Goal: Answer question/provide support: Share knowledge or assist other users

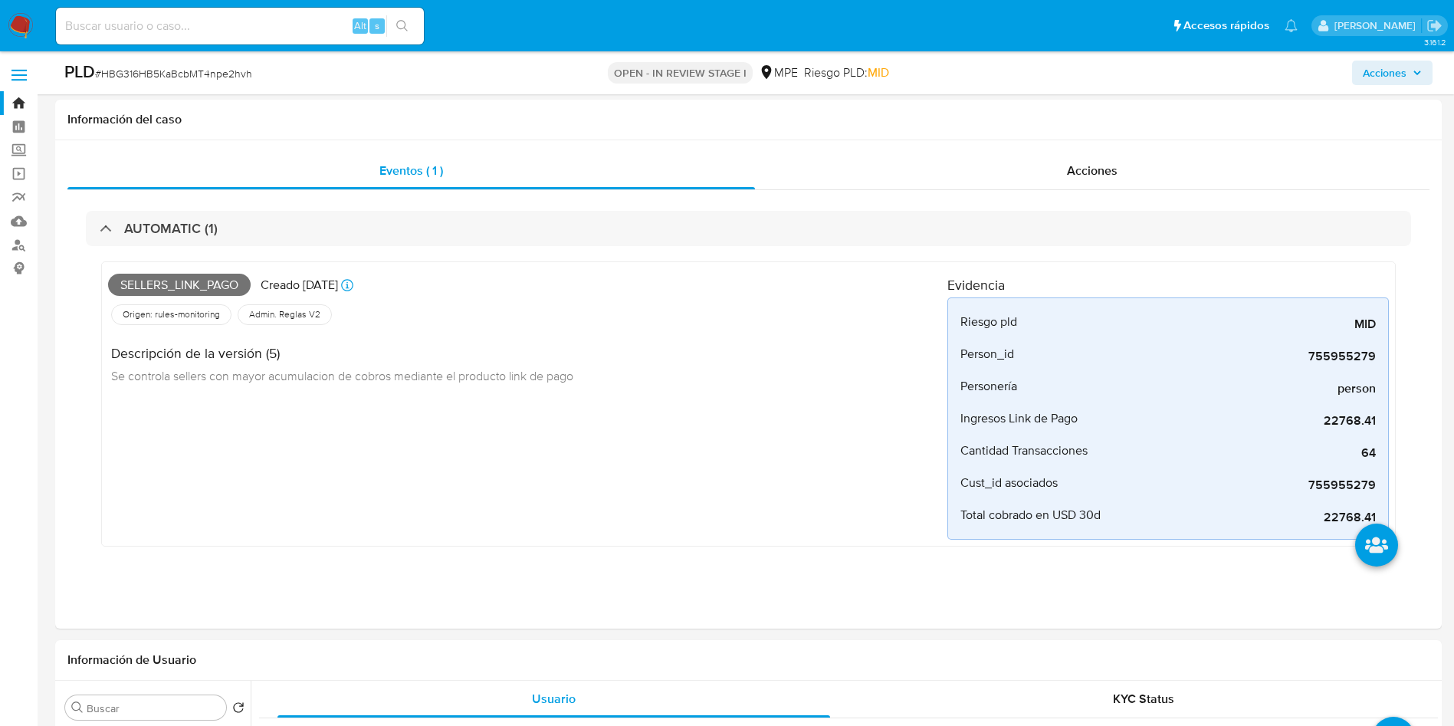
select select "10"
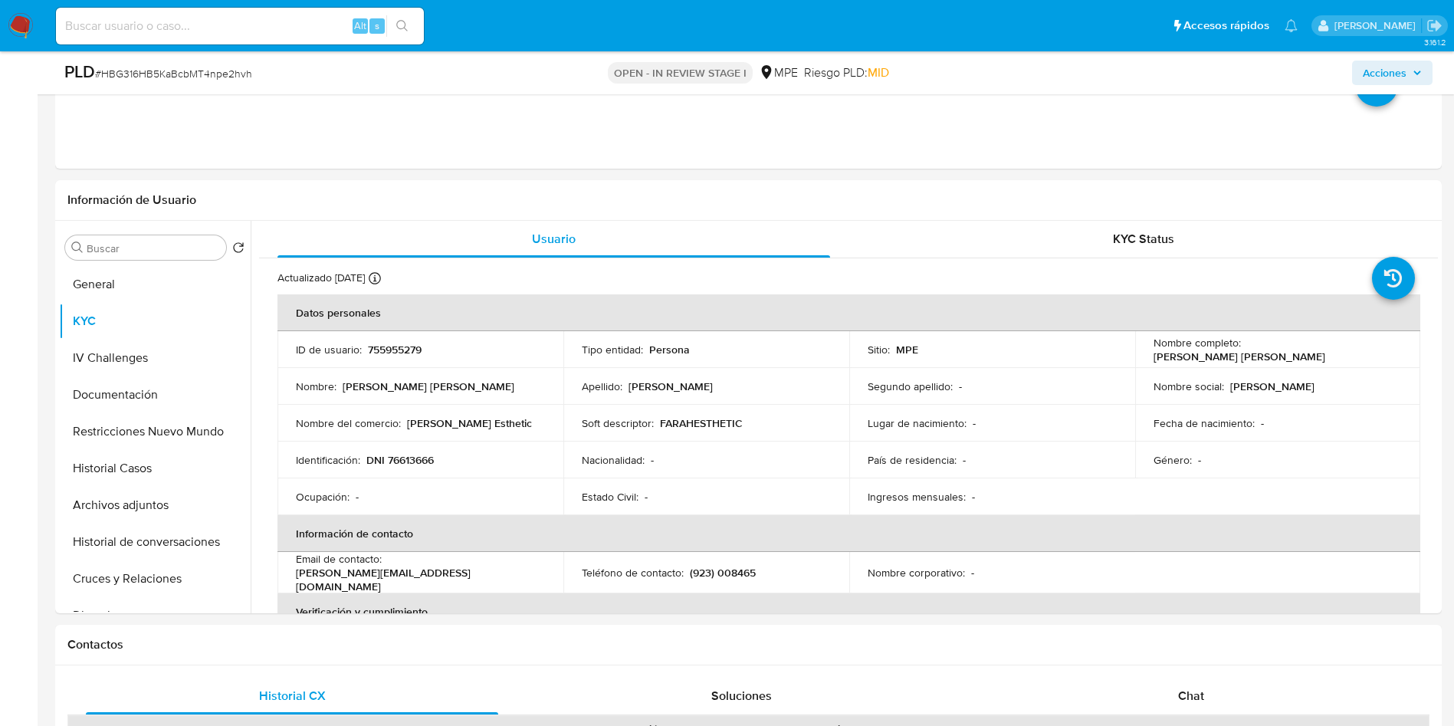
click at [1381, 78] on span "Acciones" at bounding box center [1385, 73] width 44 height 25
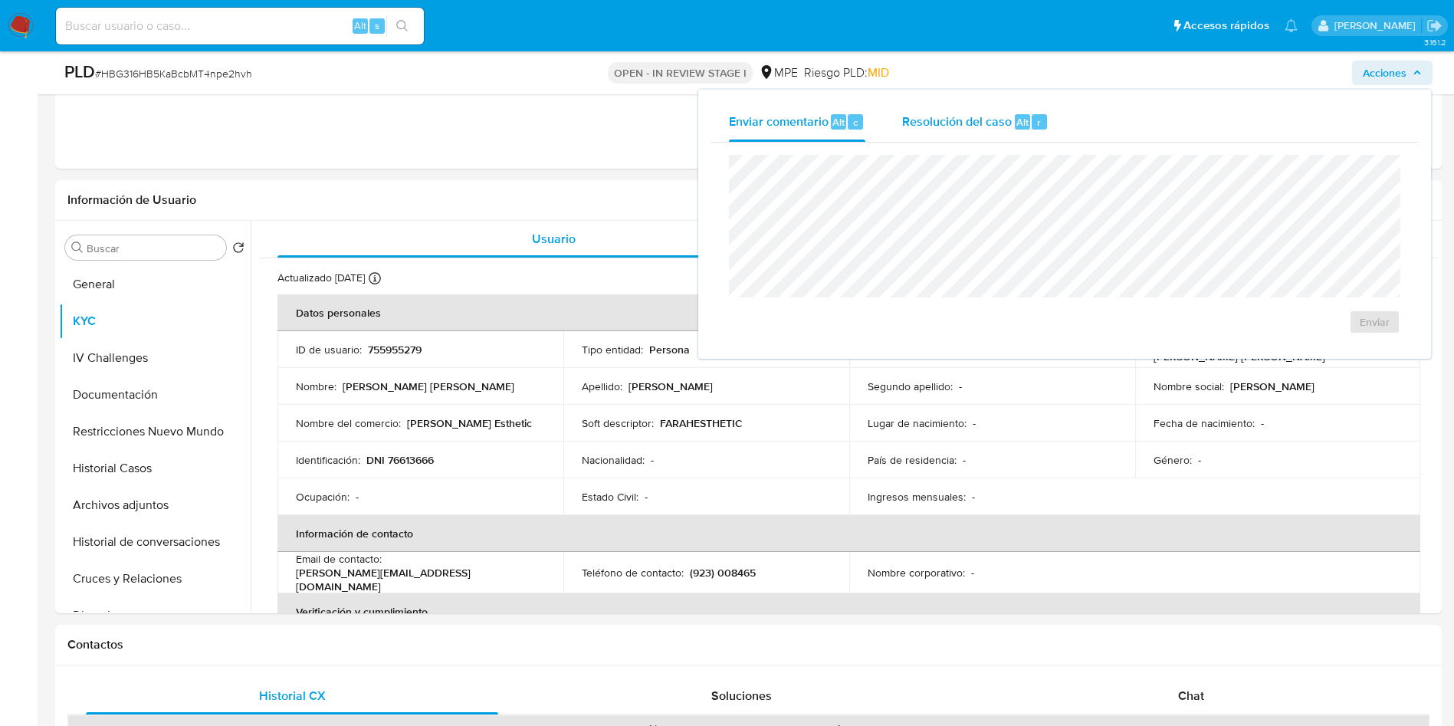
click at [964, 117] on span "Resolución del caso" at bounding box center [957, 122] width 110 height 18
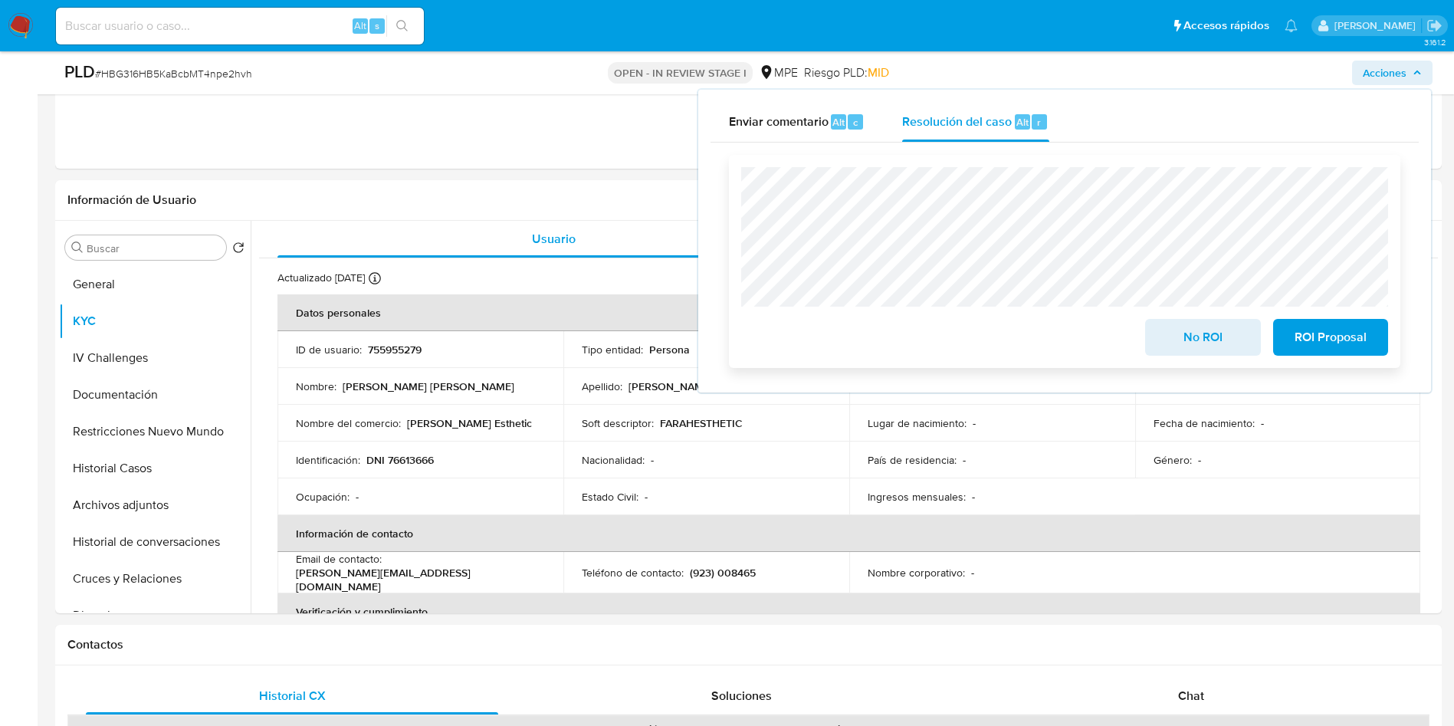
click at [1190, 354] on span "No ROI" at bounding box center [1202, 337] width 75 height 34
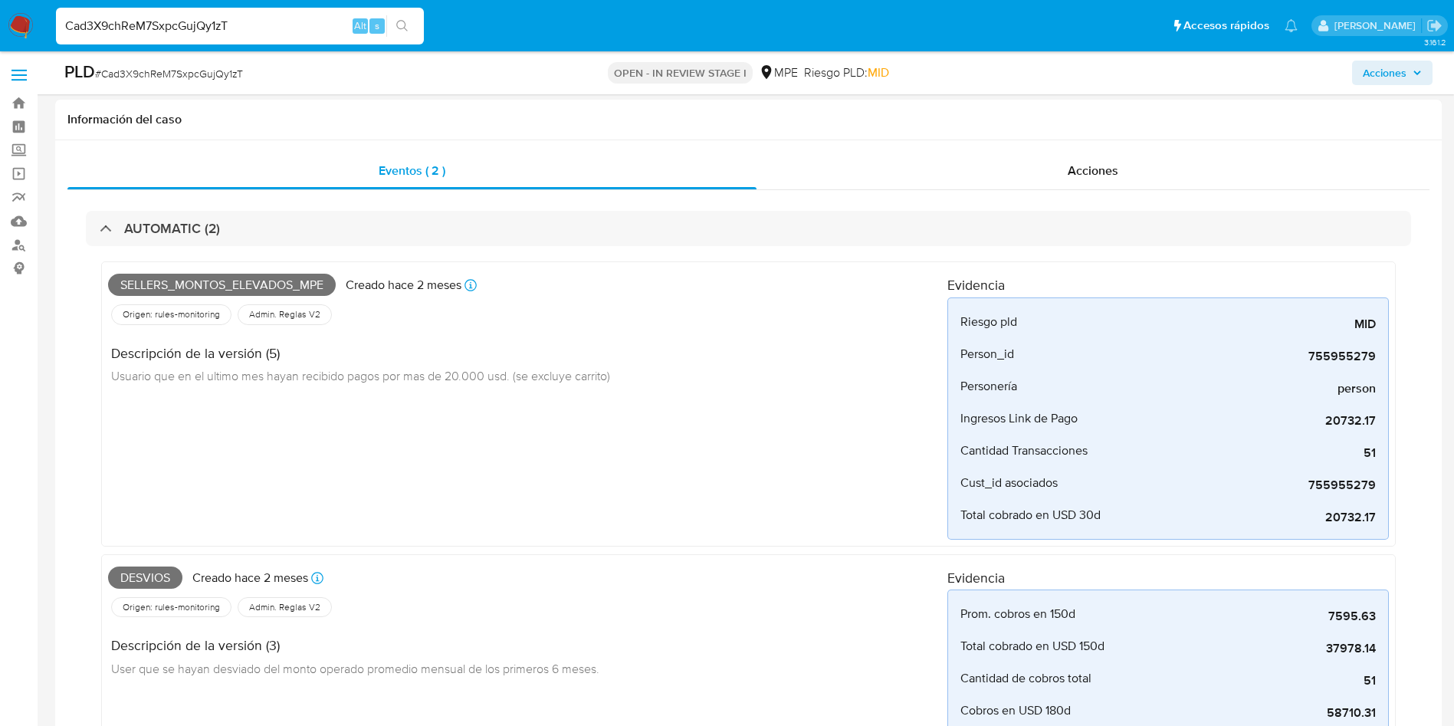
select select "10"
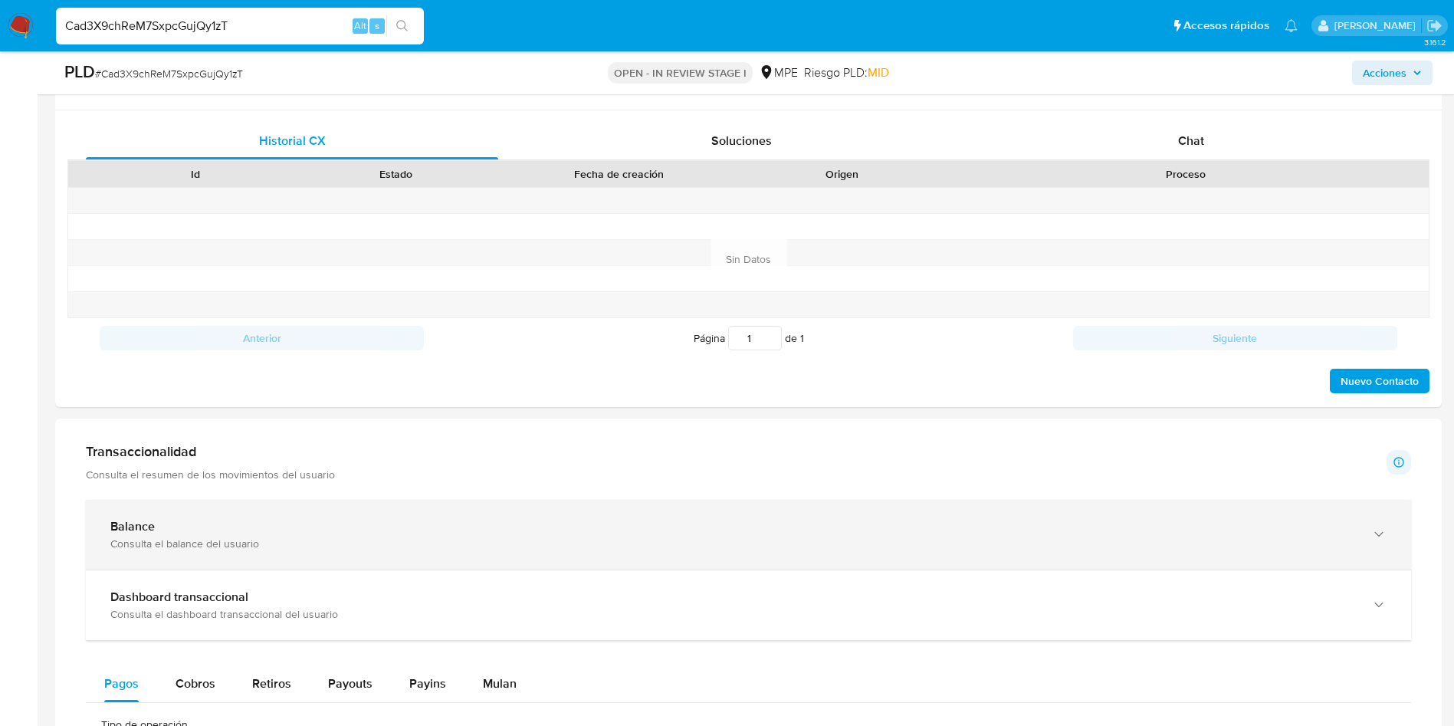
scroll to position [1380, 0]
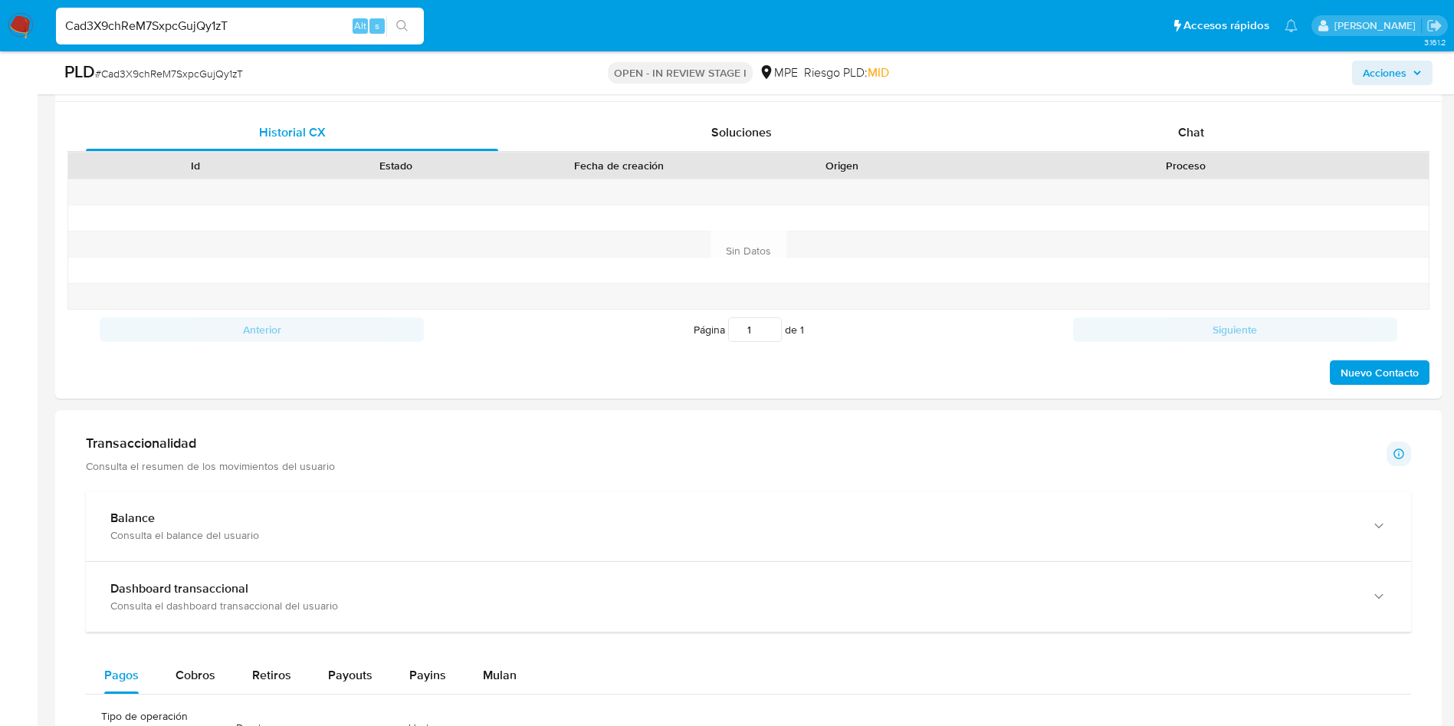
click at [292, 448] on h1 "Transaccionalidad" at bounding box center [210, 443] width 249 height 17
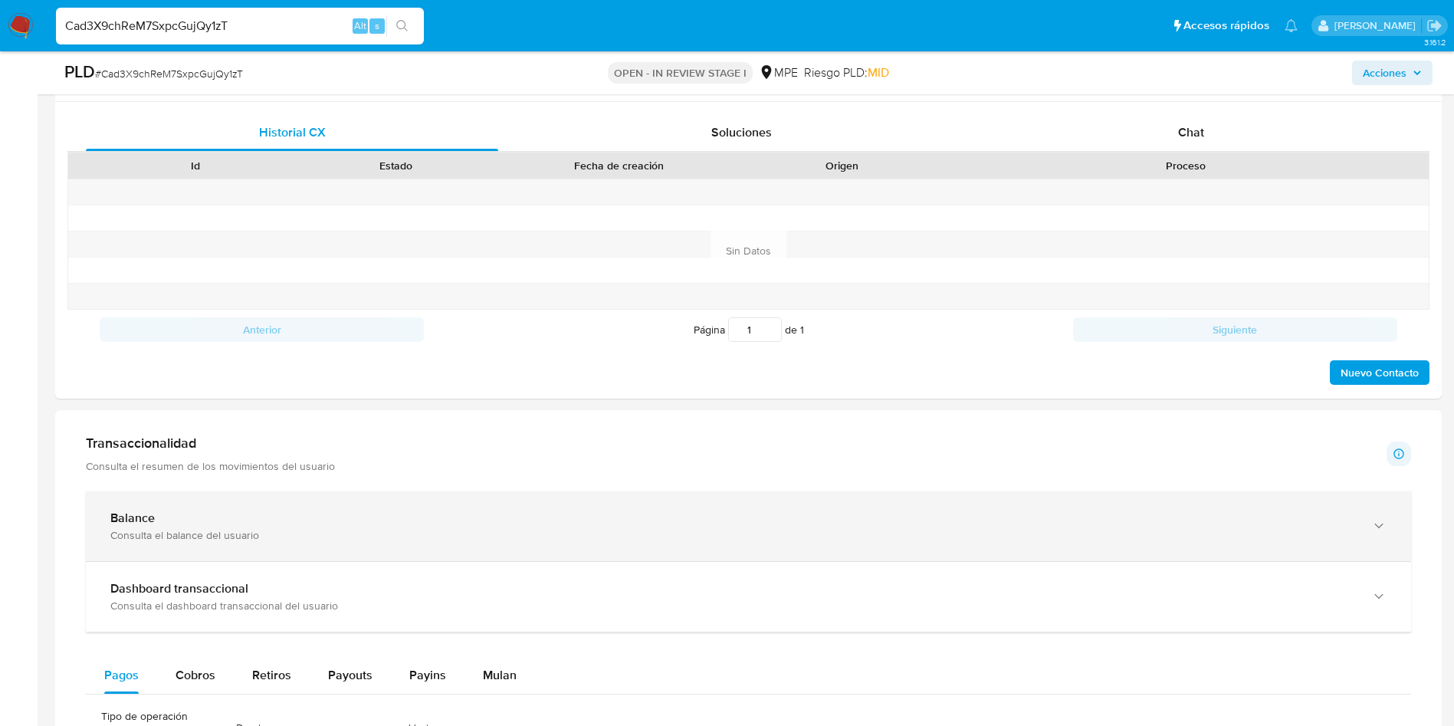
click at [290, 532] on div "Consulta el balance del usuario" at bounding box center [733, 535] width 1246 height 14
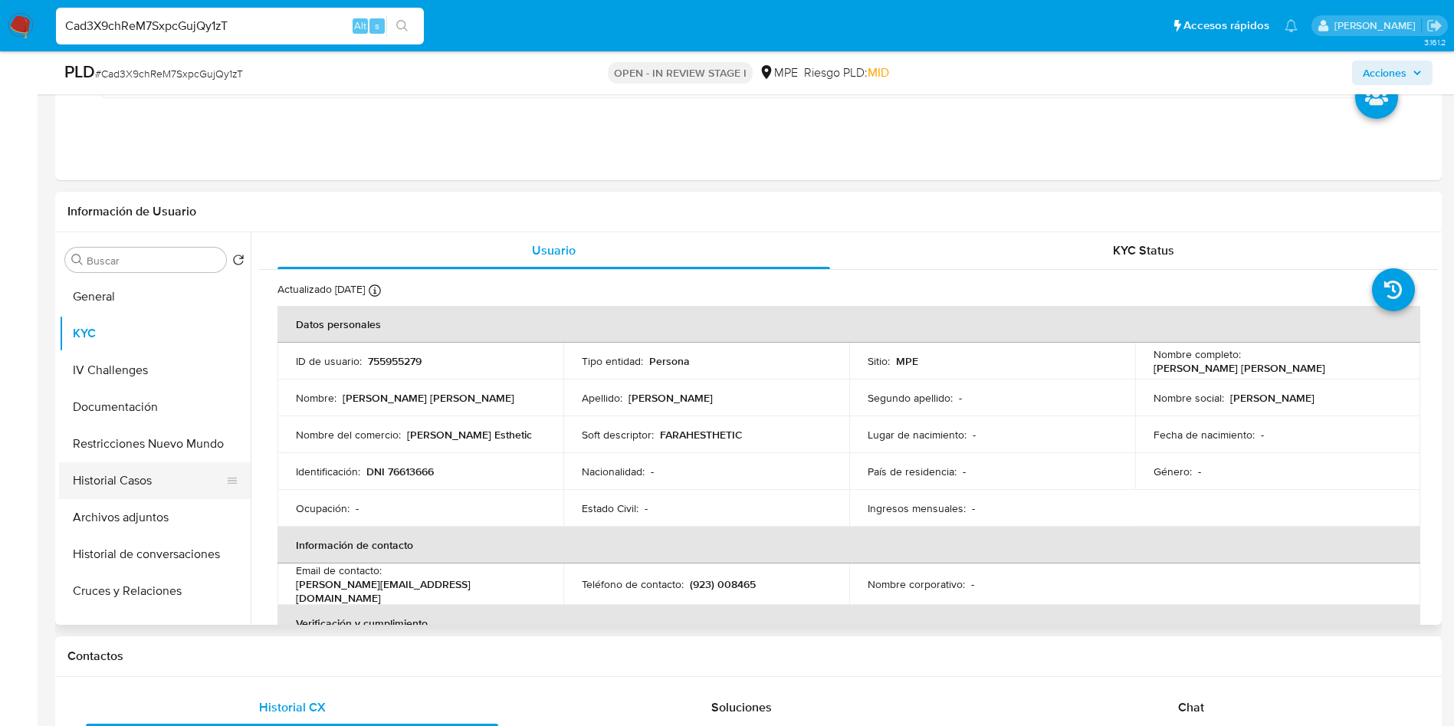
scroll to position [115, 0]
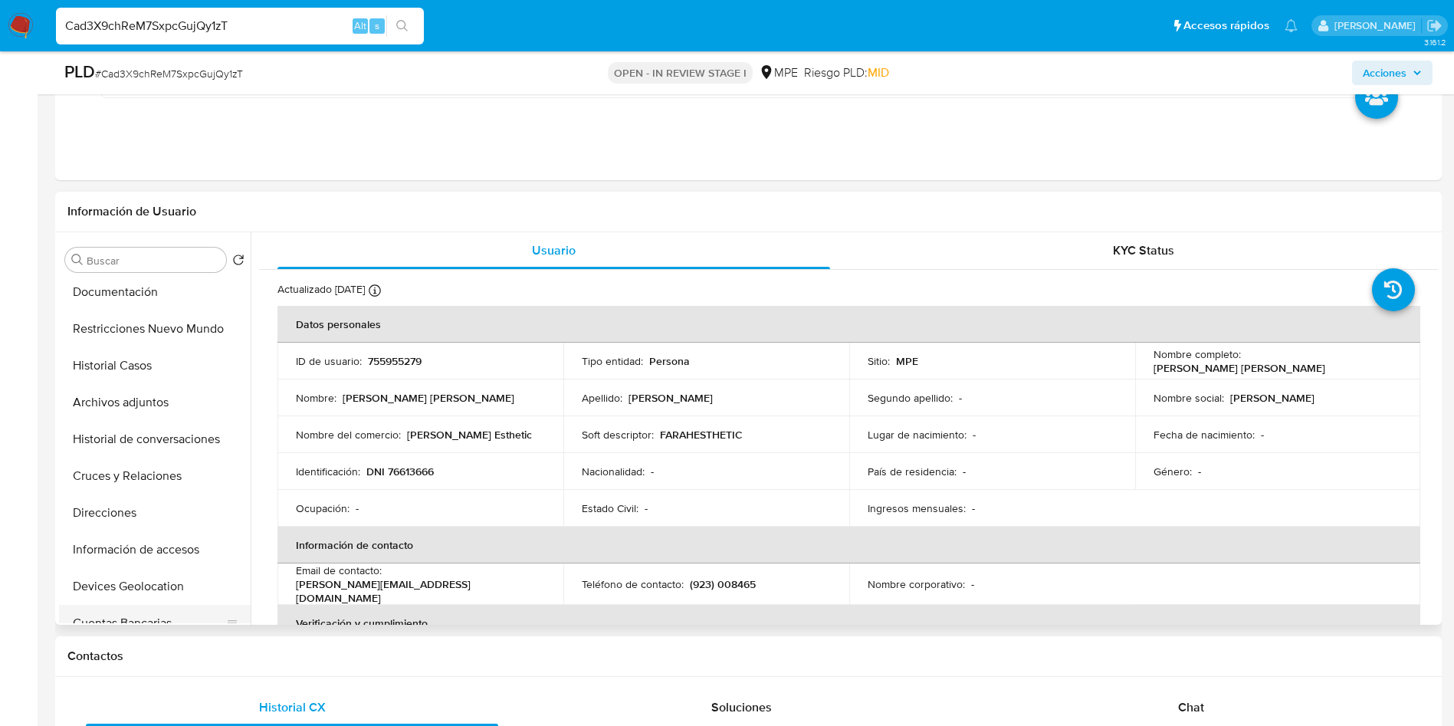
click at [169, 618] on button "Cuentas Bancarias" at bounding box center [148, 623] width 179 height 37
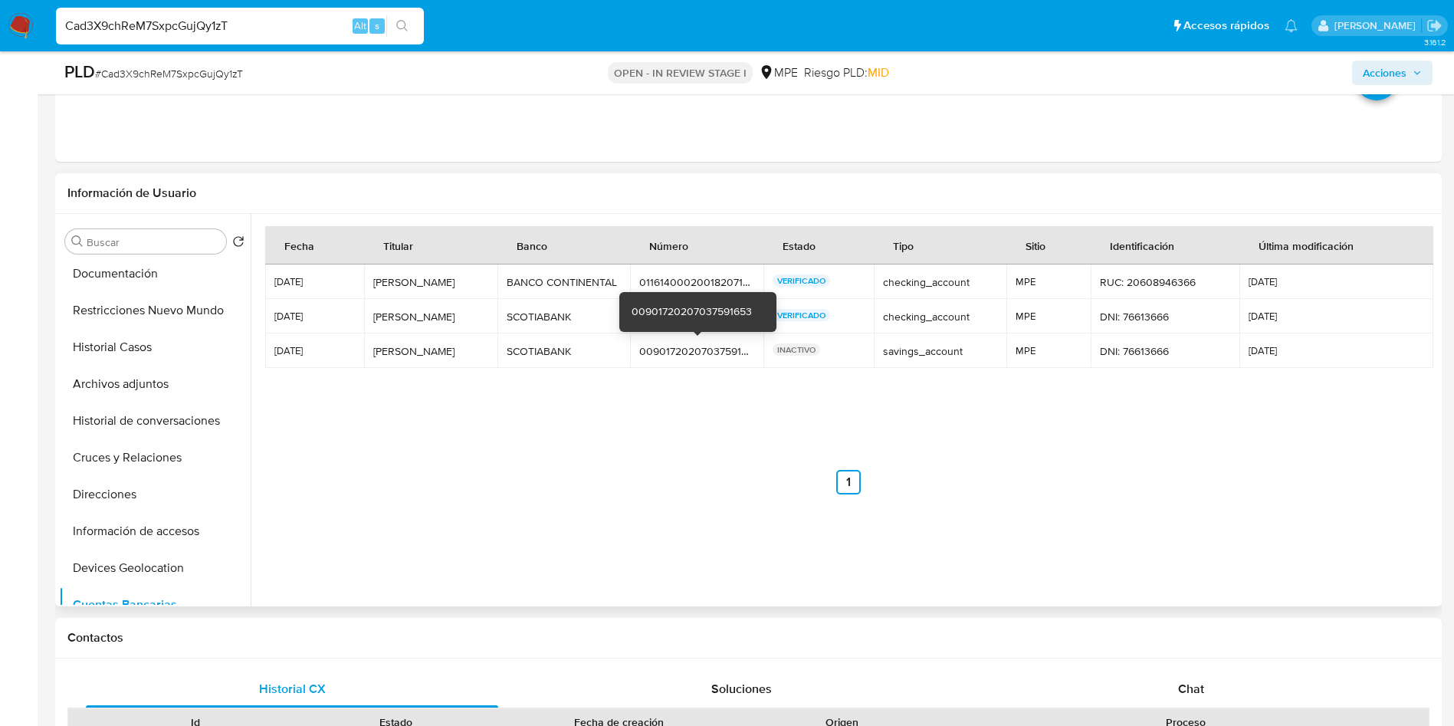
click at [698, 354] on div "00901720207037591653" at bounding box center [696, 351] width 115 height 14
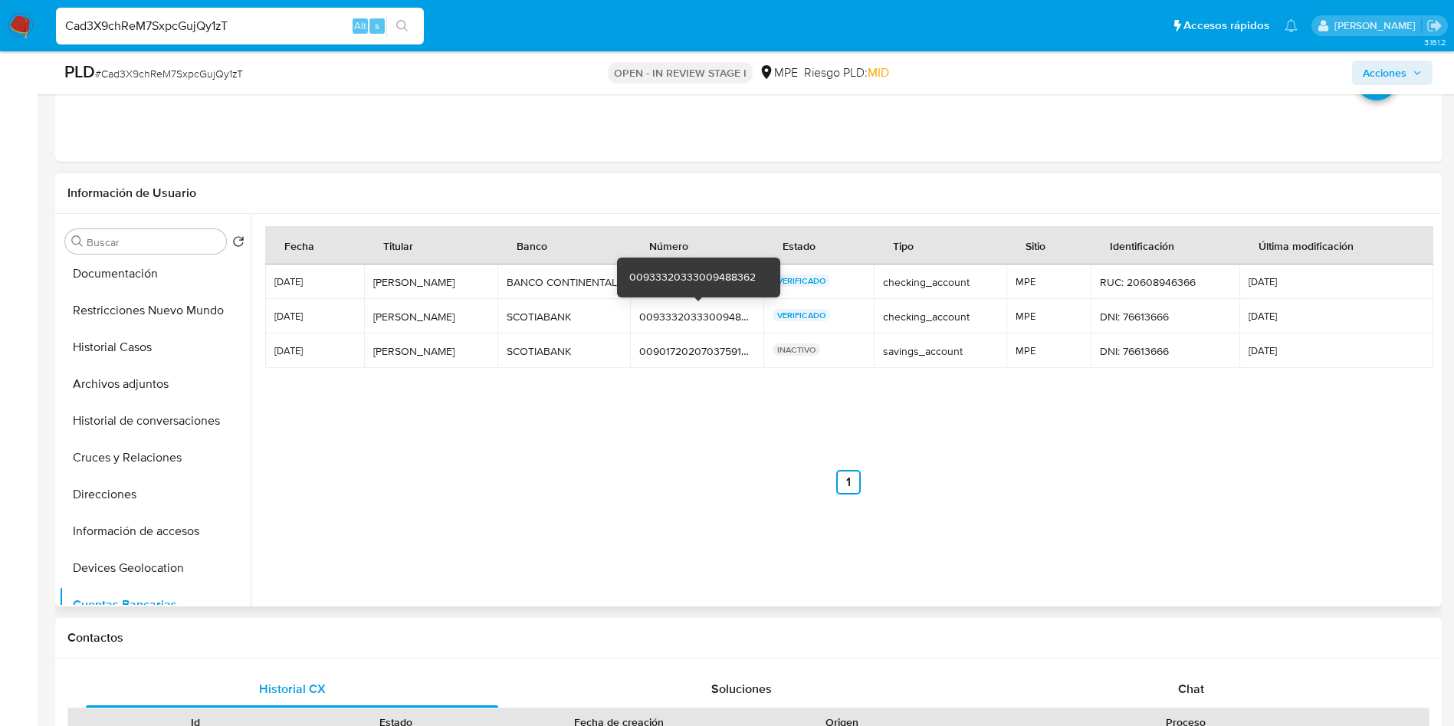
click at [679, 317] on div "00933320333009488362" at bounding box center [696, 317] width 115 height 14
click at [665, 316] on div "00933320333009488362" at bounding box center [696, 317] width 115 height 14
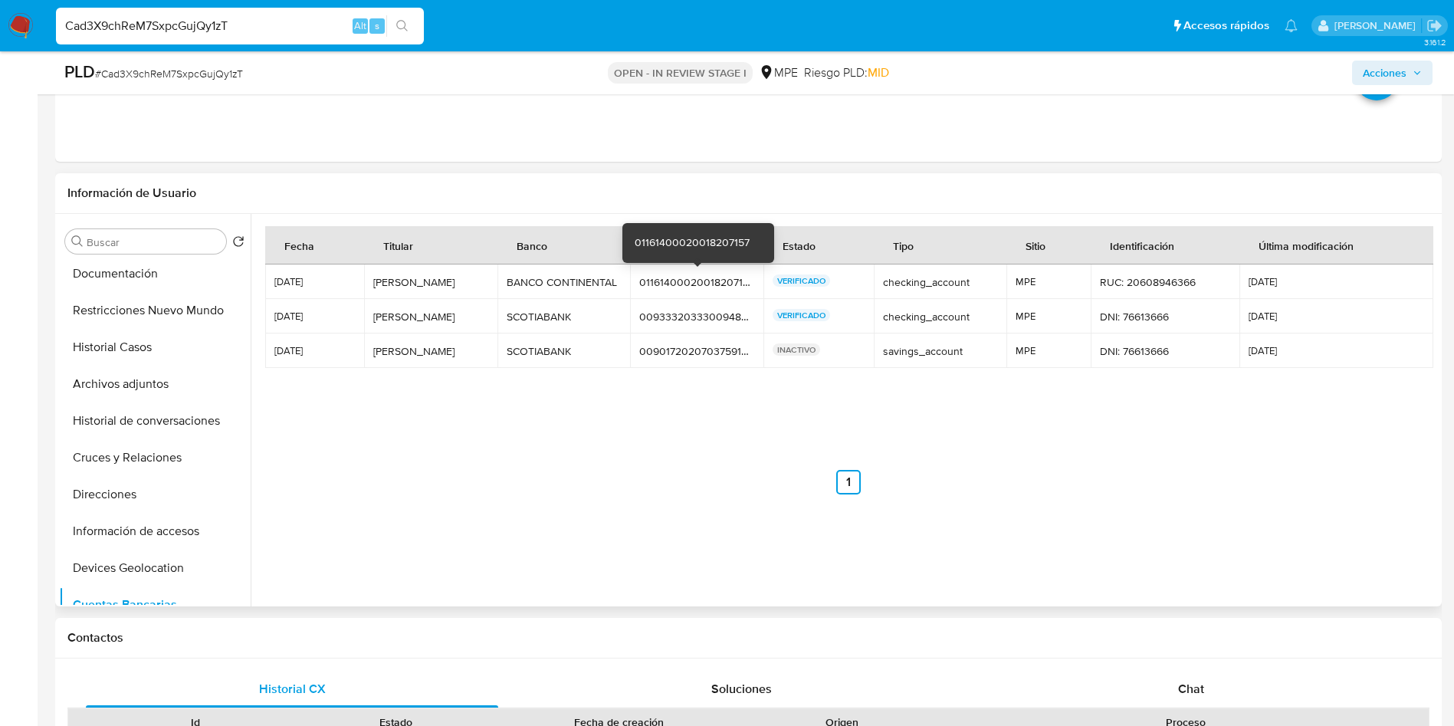
click at [665, 279] on div "01161400020018207157" at bounding box center [696, 282] width 115 height 14
click at [1254, 514] on div "Fecha Titular Banco Número Estado Tipo Sitio Identificación Última modificación…" at bounding box center [848, 398] width 1167 height 345
click at [150, 385] on button "Archivos adjuntos" at bounding box center [148, 384] width 179 height 37
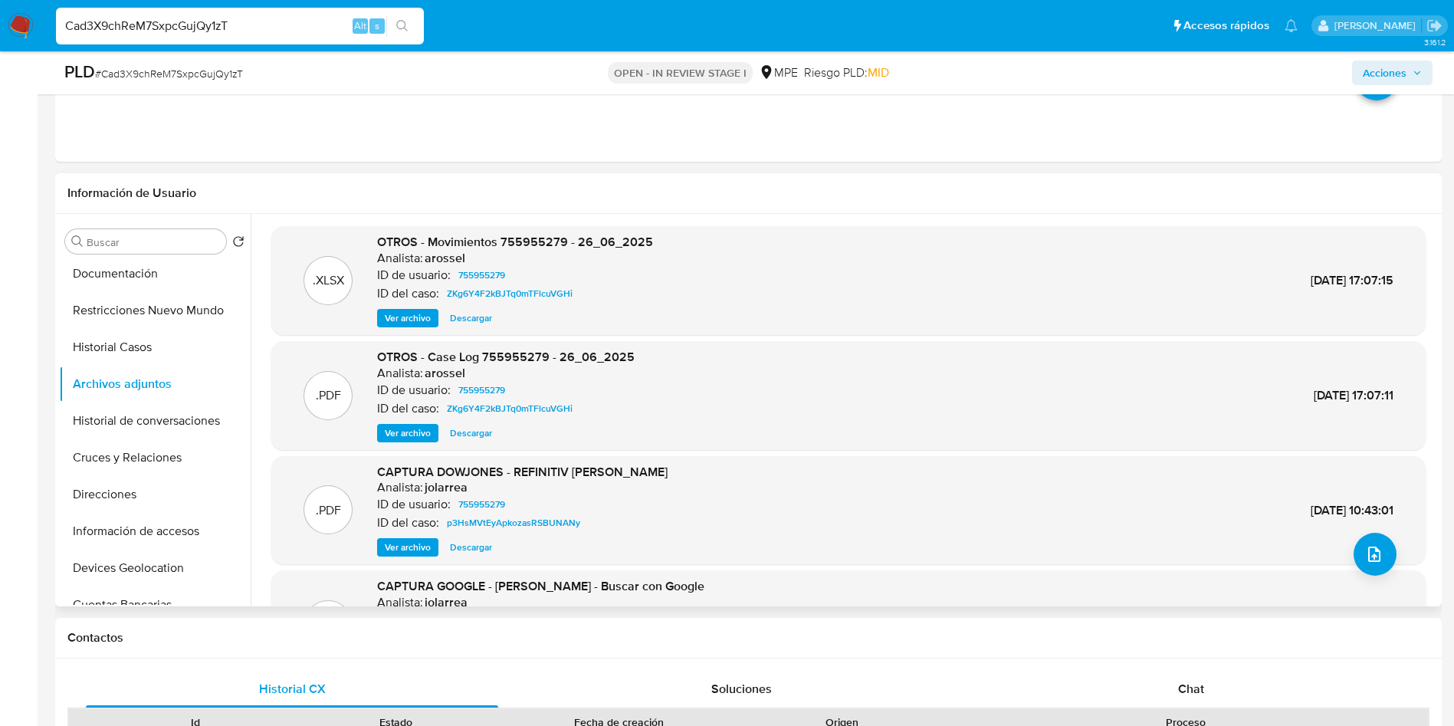
drag, startPoint x: 1333, startPoint y: 563, endPoint x: 1344, endPoint y: 560, distance: 12.1
click at [1335, 563] on div ".PDF CAPTURA DOWJONES - REFINITIV BELEN CHAVEZ PISCOYA Analista: jolarrea ID de…" at bounding box center [848, 510] width 1154 height 109
click at [1368, 560] on icon "upload-file" at bounding box center [1374, 554] width 18 height 18
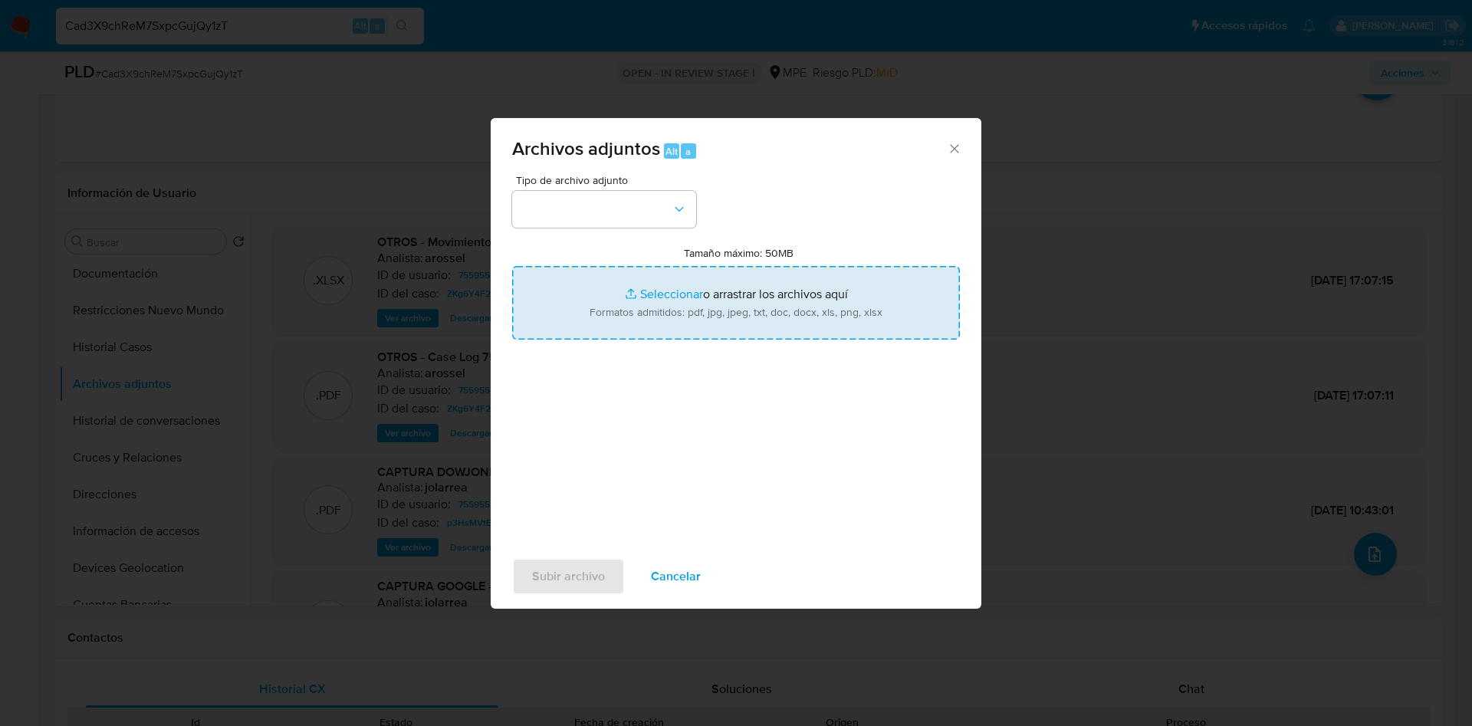
click at [777, 330] on input "Tamaño máximo: 50MB Seleccionar archivos" at bounding box center [736, 303] width 448 height 74
type input "C:\fakepath\Case Log 755955279 - 01_10_2025.pdf"
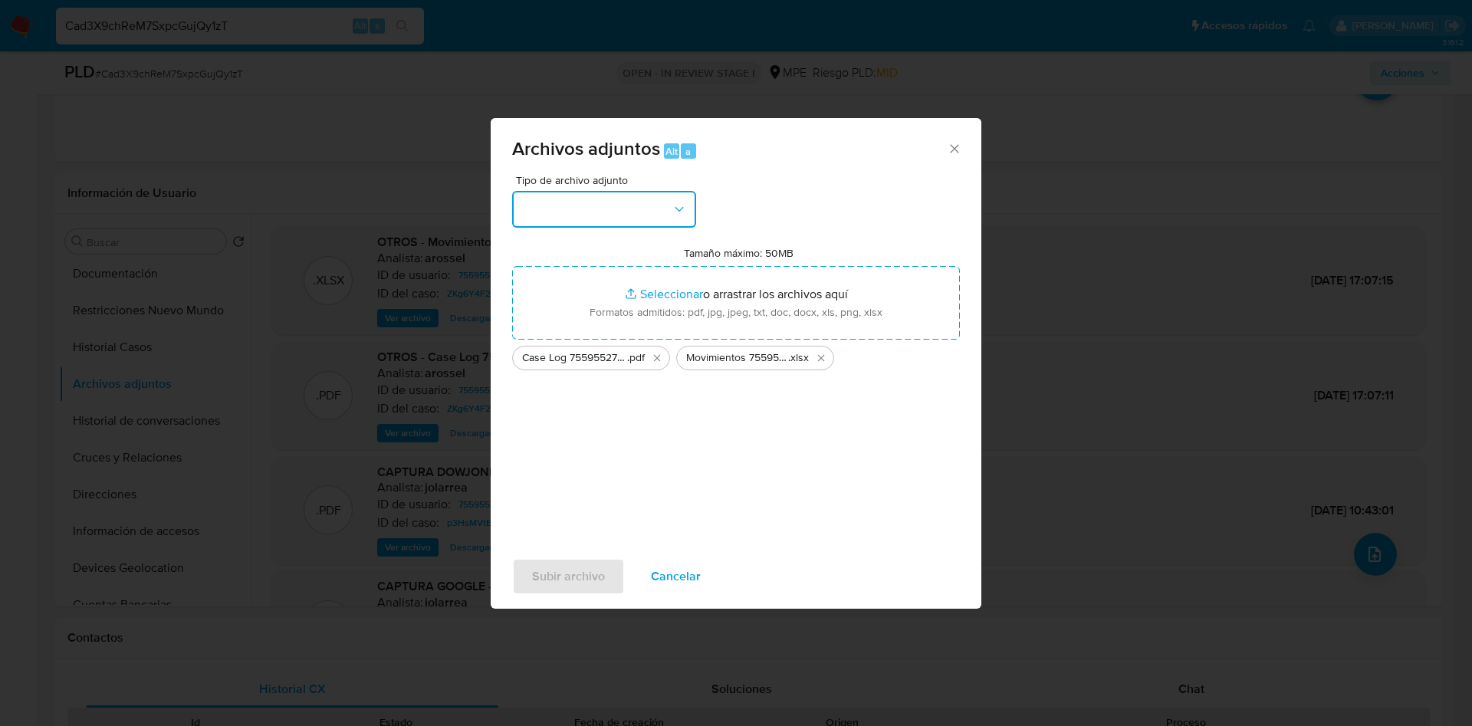
click at [580, 215] on button "button" at bounding box center [604, 209] width 184 height 37
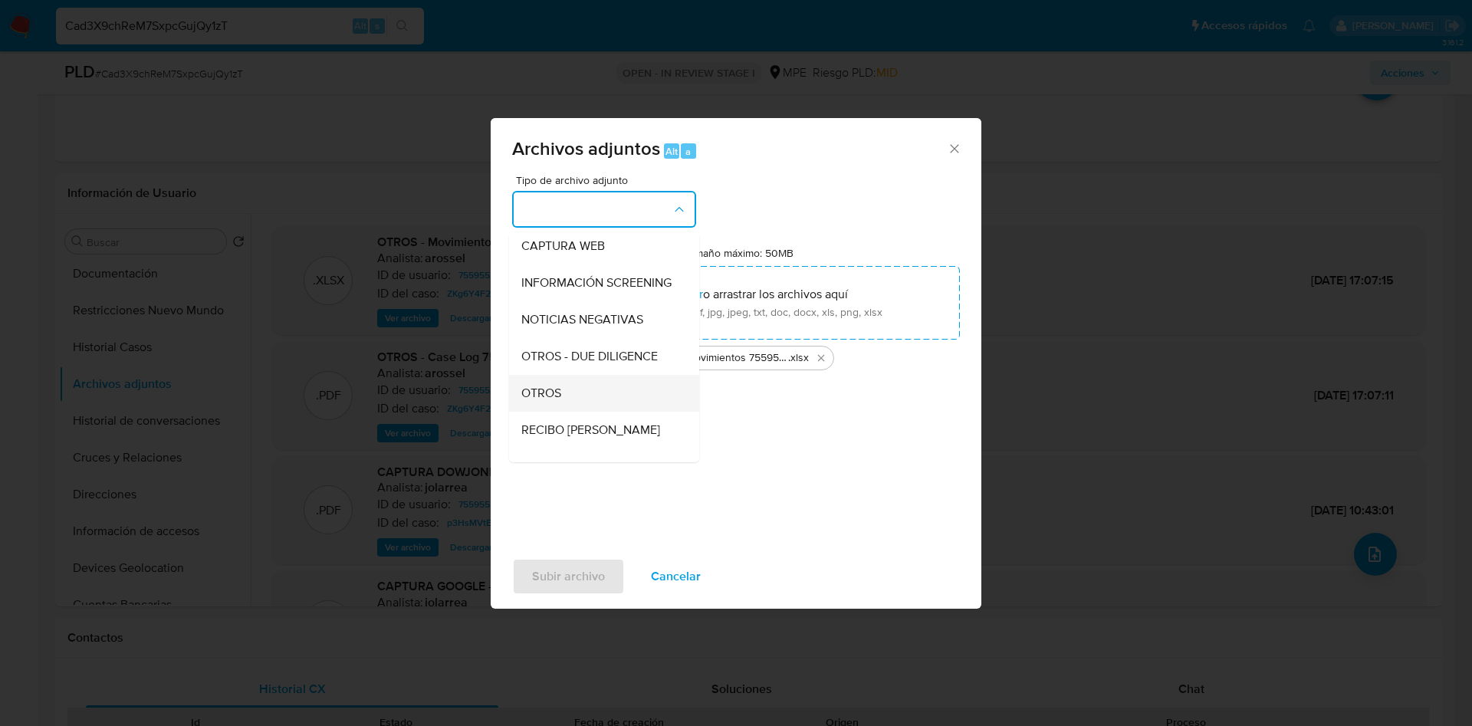
click at [582, 403] on div "OTROS" at bounding box center [599, 393] width 156 height 37
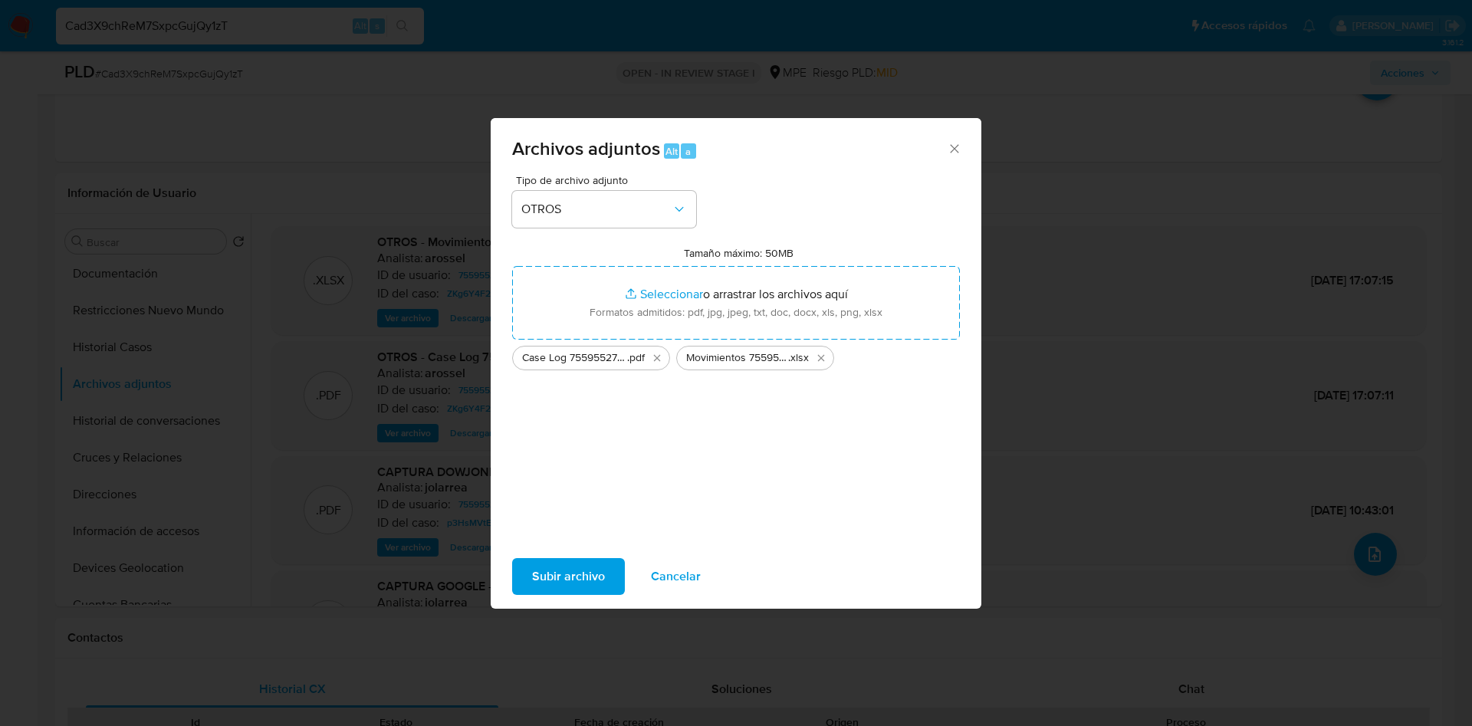
click at [575, 573] on span "Subir archivo" at bounding box center [568, 577] width 73 height 34
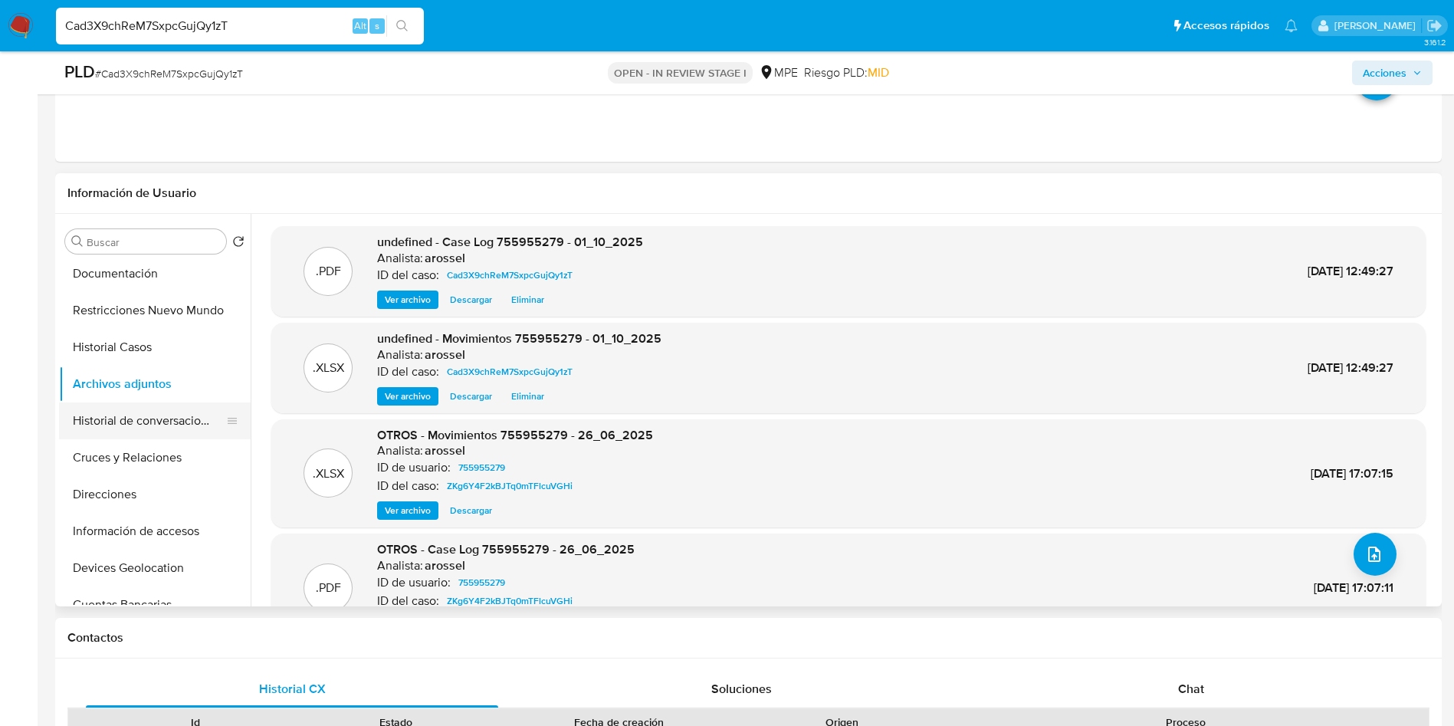
click at [97, 435] on button "Historial de conversaciones" at bounding box center [148, 420] width 179 height 37
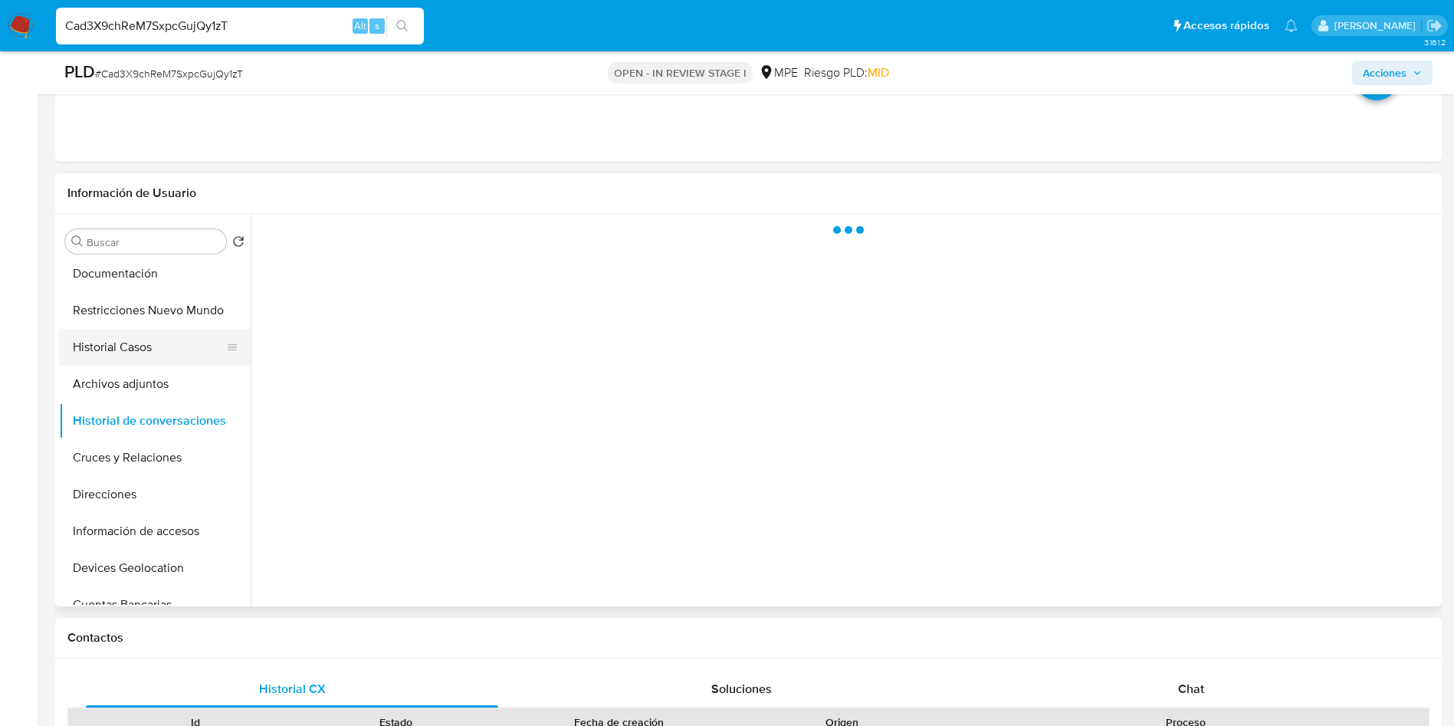
click at [137, 363] on button "Historial Casos" at bounding box center [148, 347] width 179 height 37
click at [136, 374] on button "Archivos adjuntos" at bounding box center [148, 384] width 179 height 37
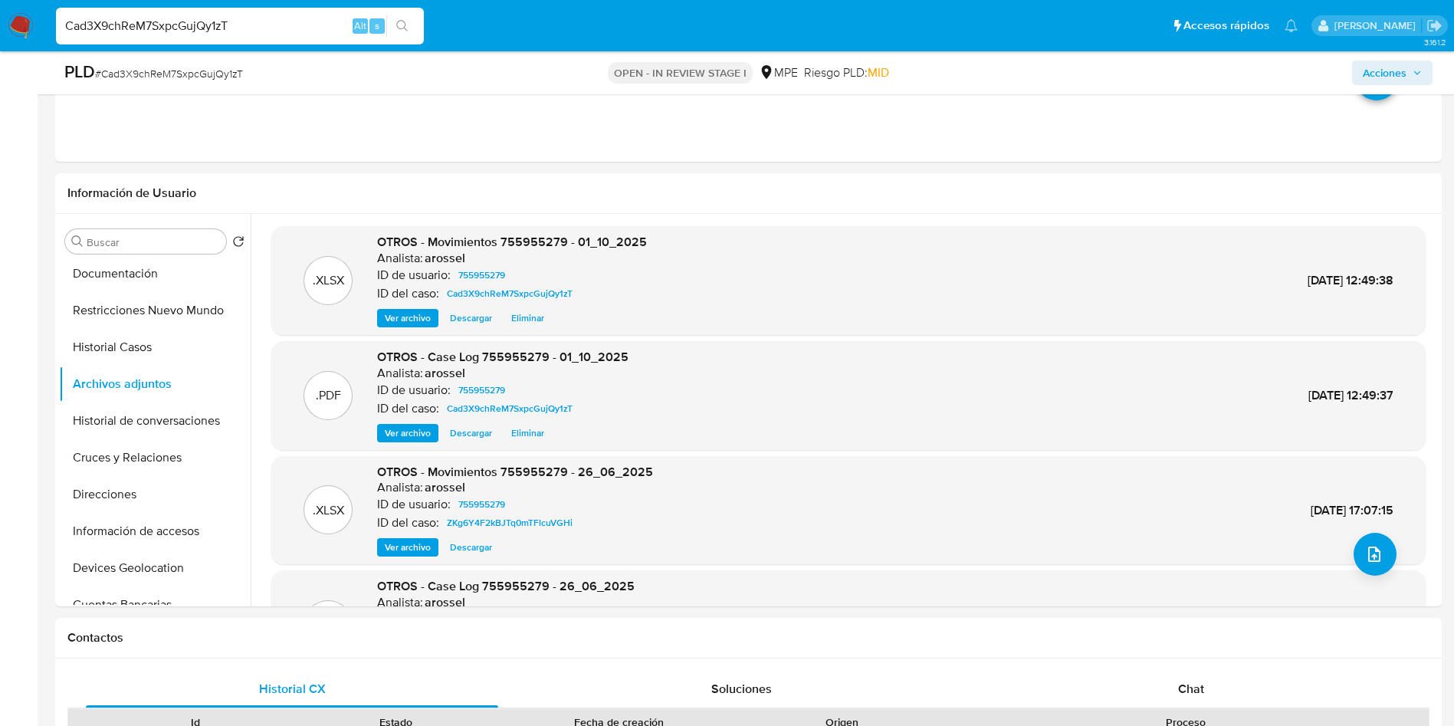
click at [1374, 68] on span "Acciones" at bounding box center [1385, 73] width 44 height 25
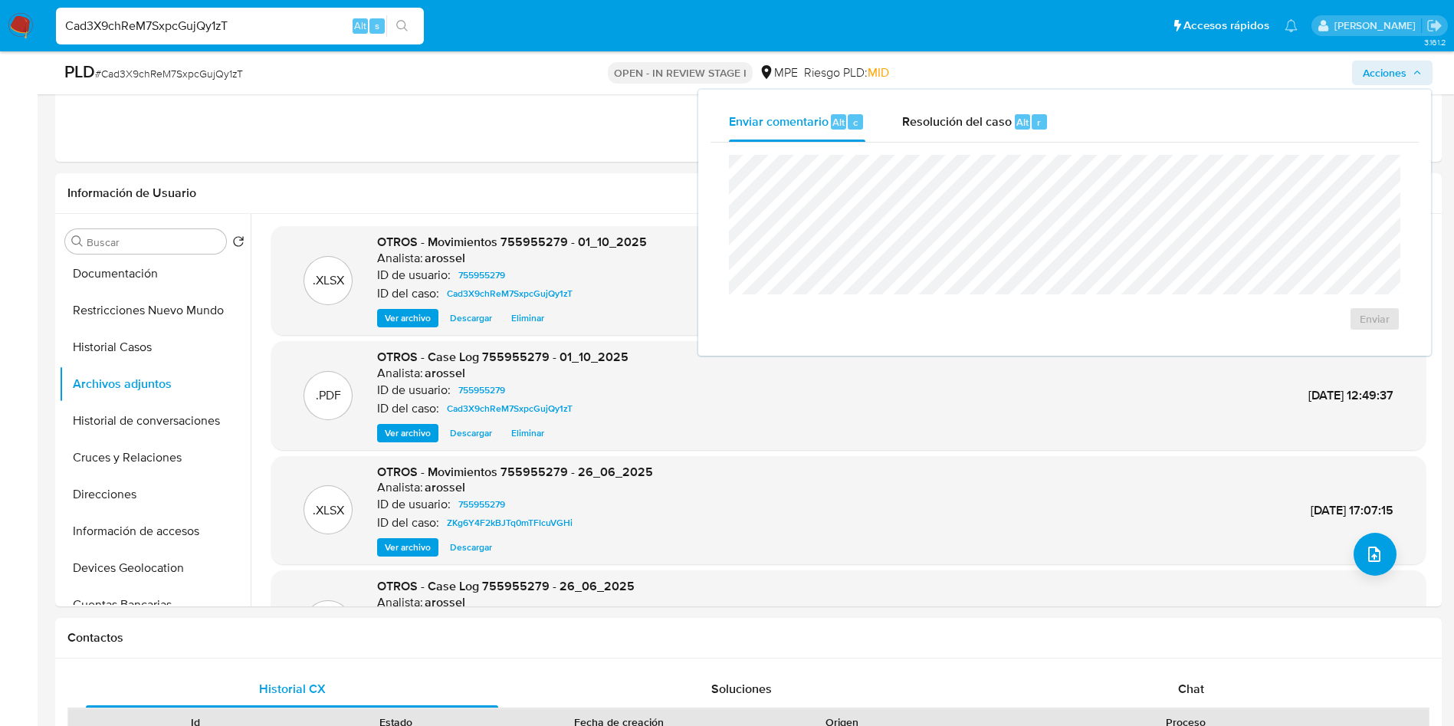
drag, startPoint x: 1091, startPoint y: 136, endPoint x: 1070, endPoint y: 133, distance: 21.0
click at [1085, 133] on div "Enviar comentario Alt c Resolución del caso Alt r" at bounding box center [1065, 122] width 708 height 40
click at [1024, 120] on span "Alt" at bounding box center [1022, 122] width 12 height 15
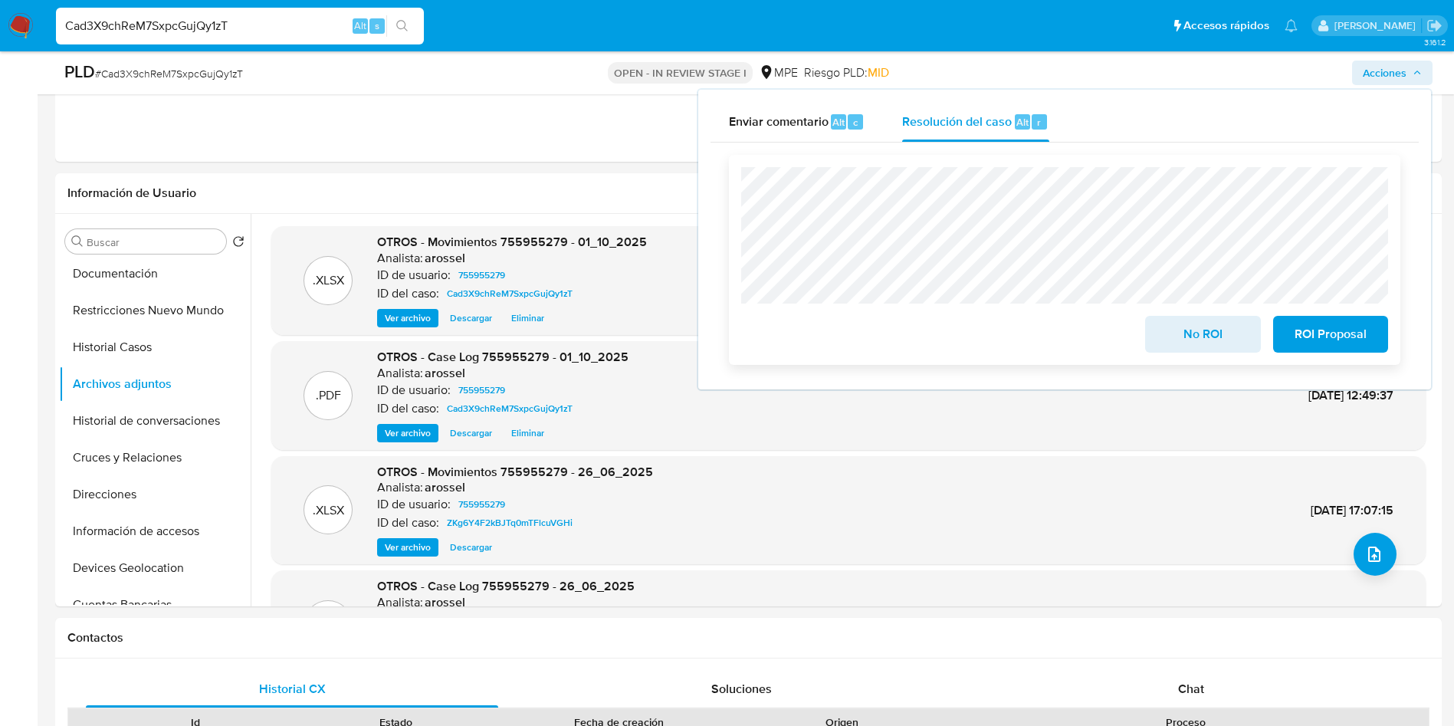
click at [1214, 343] on span "No ROI" at bounding box center [1202, 334] width 75 height 34
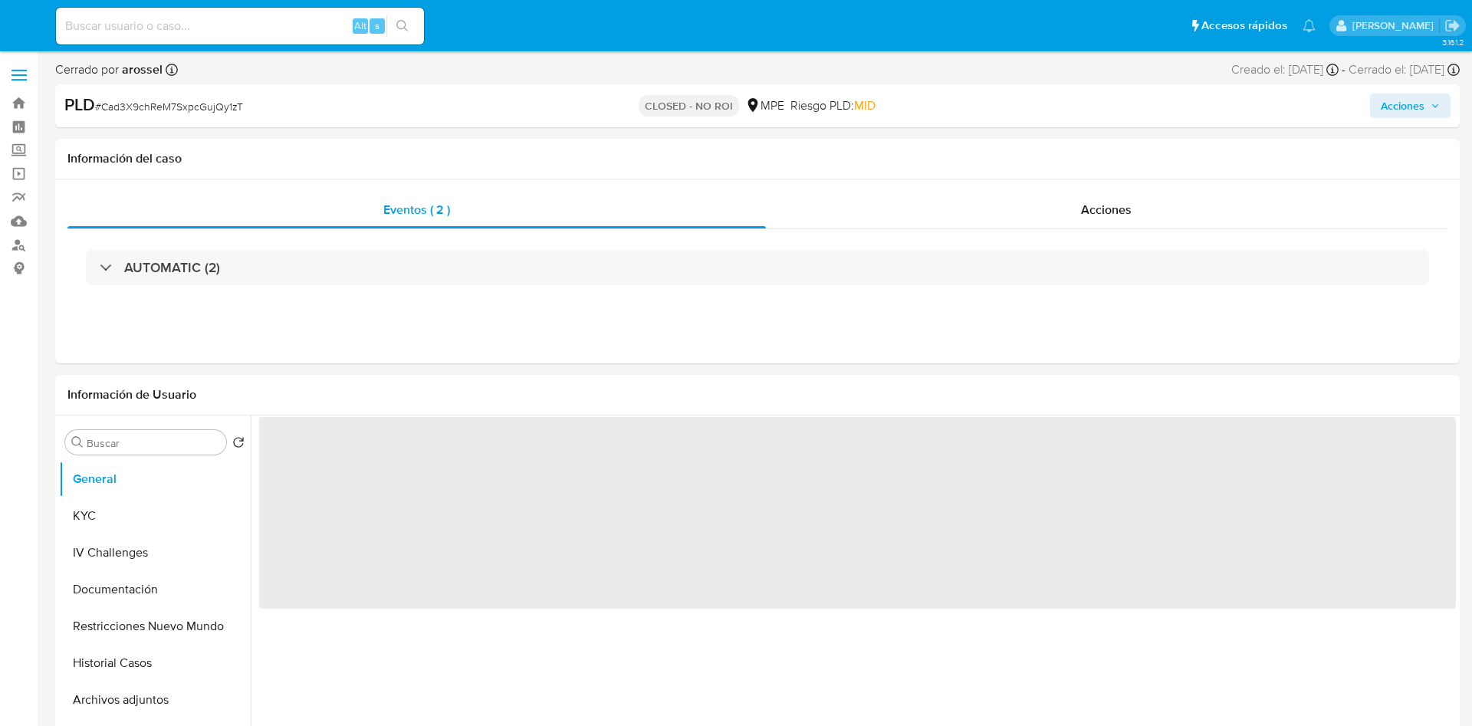
select select "10"
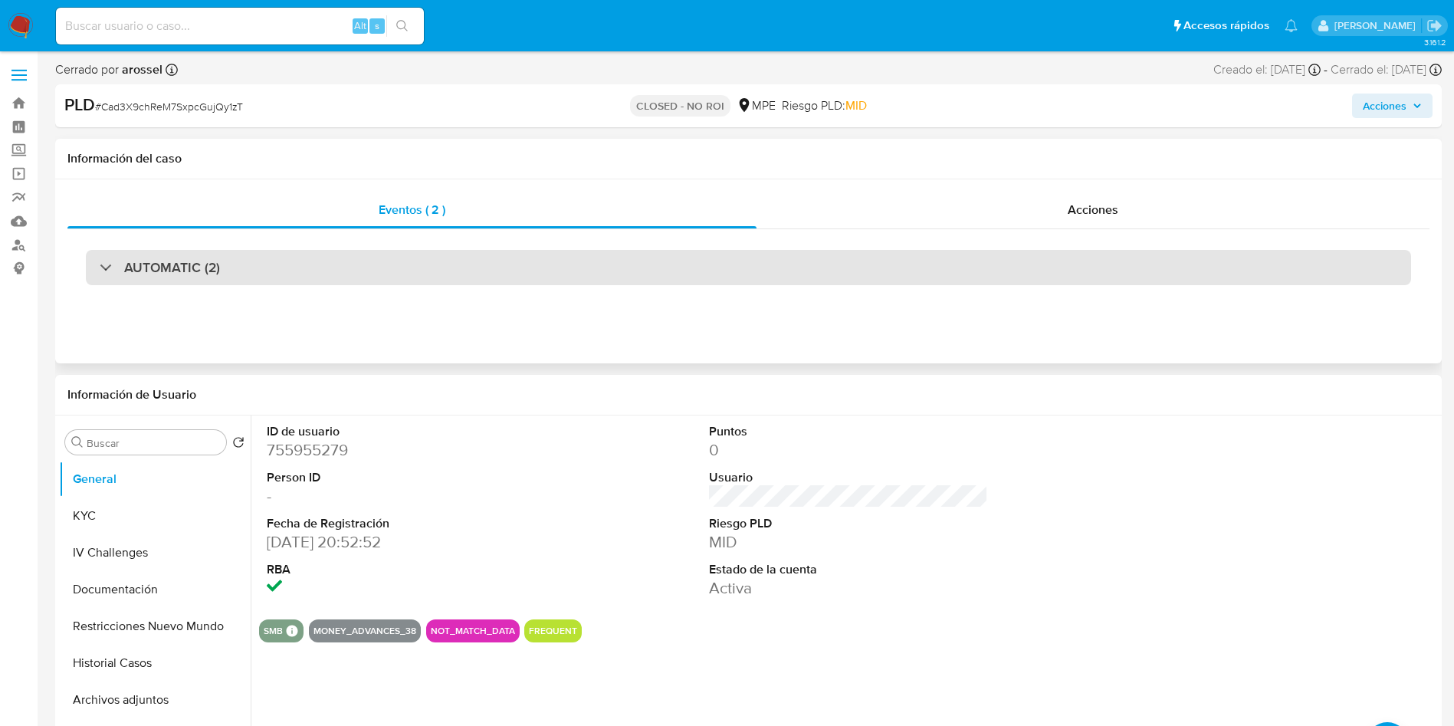
click at [250, 273] on div "AUTOMATIC (2)" at bounding box center [748, 267] width 1325 height 35
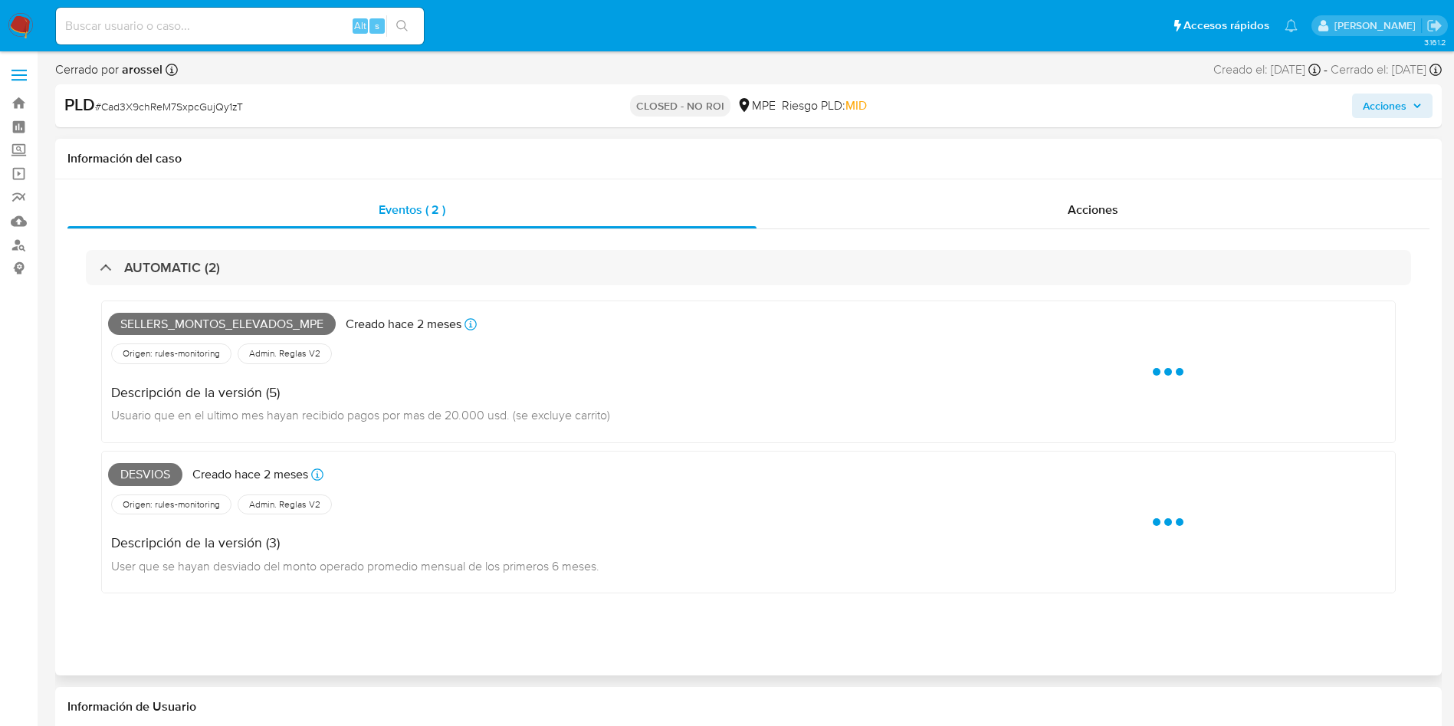
click at [200, 318] on span "Sellers_montos_elevados_mpe" at bounding box center [222, 324] width 228 height 23
copy span "Sellers_montos_elevados_mpe"
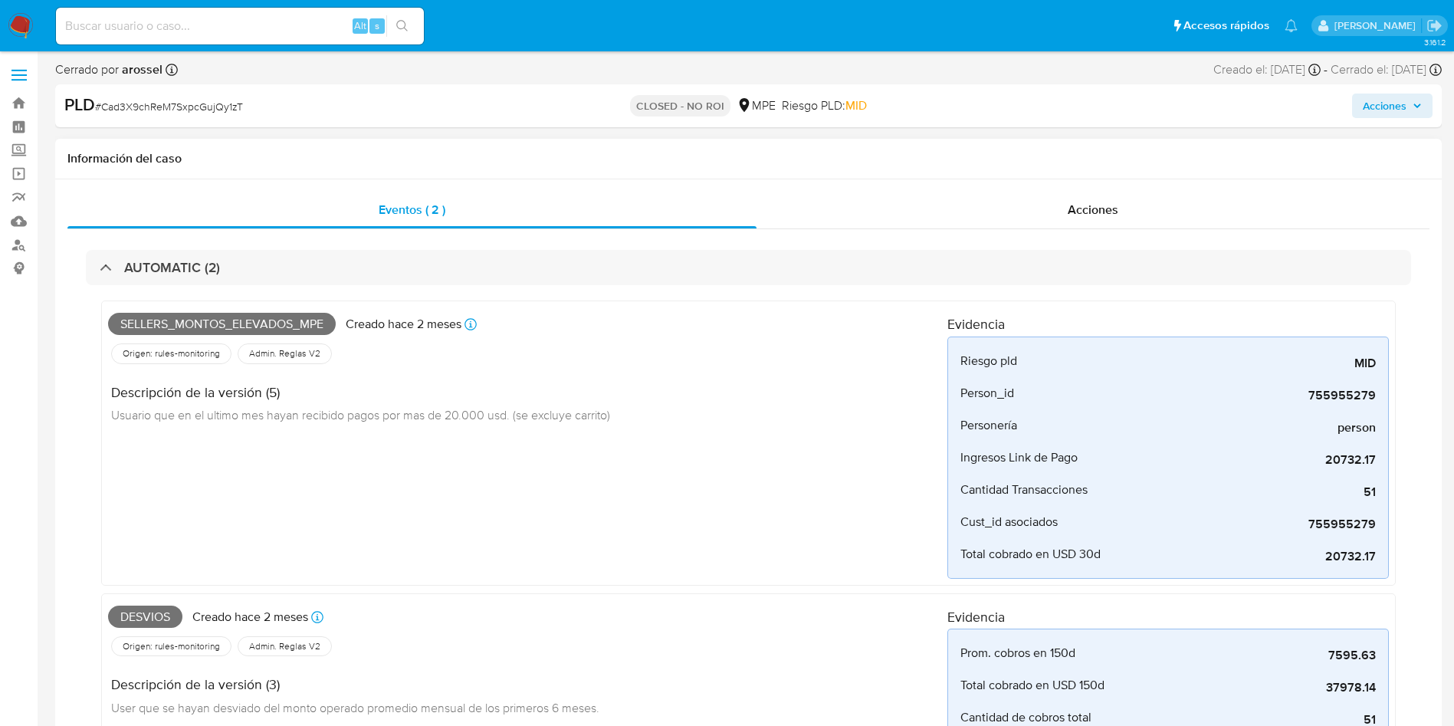
click at [149, 622] on span "Desvios" at bounding box center [145, 617] width 74 height 23
copy span "Desvios"
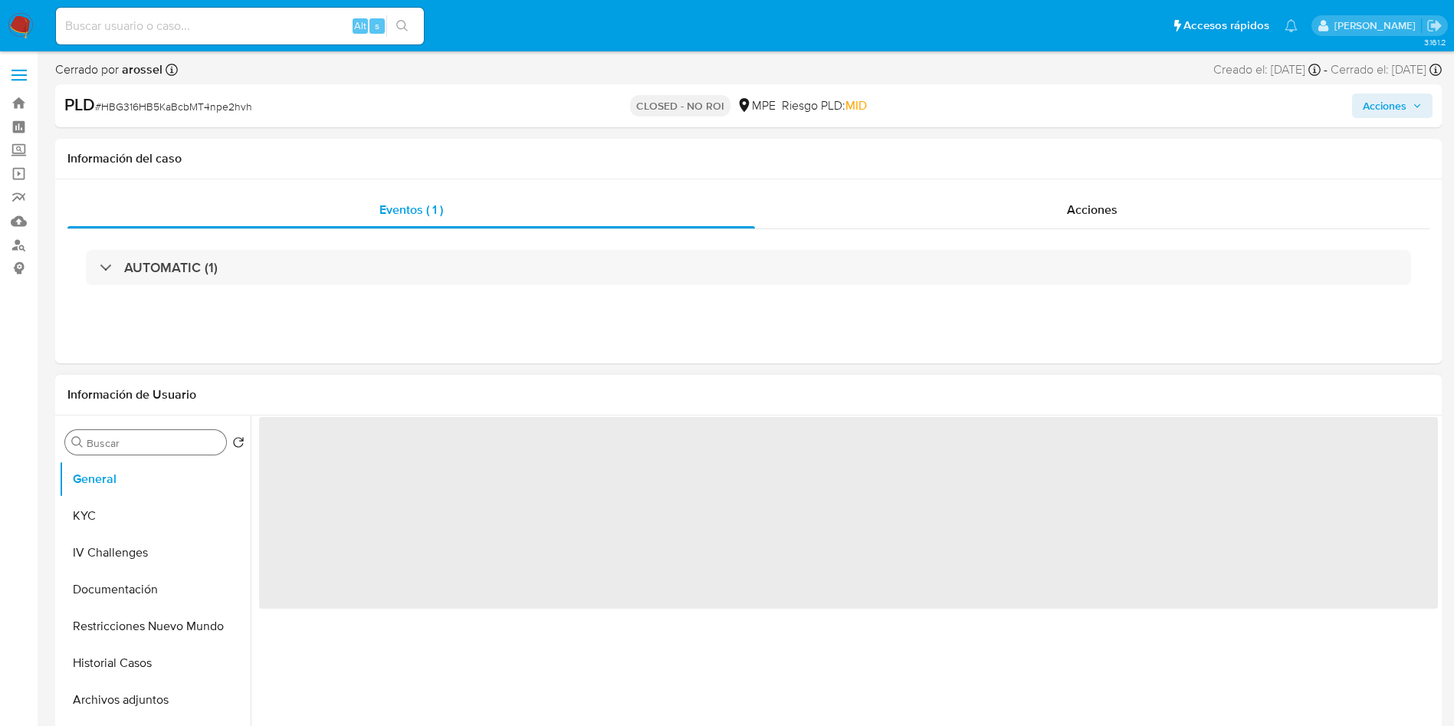
select select "10"
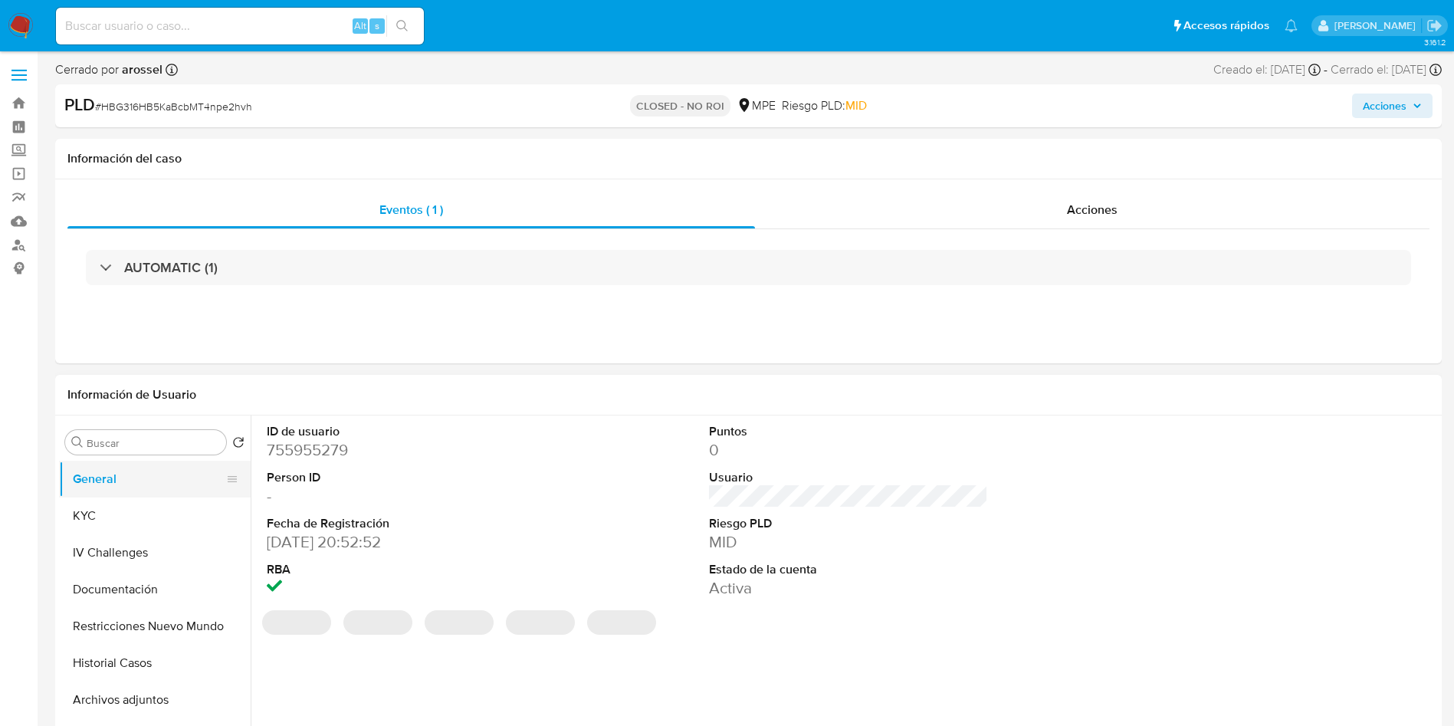
click at [135, 509] on button "KYC" at bounding box center [155, 515] width 192 height 37
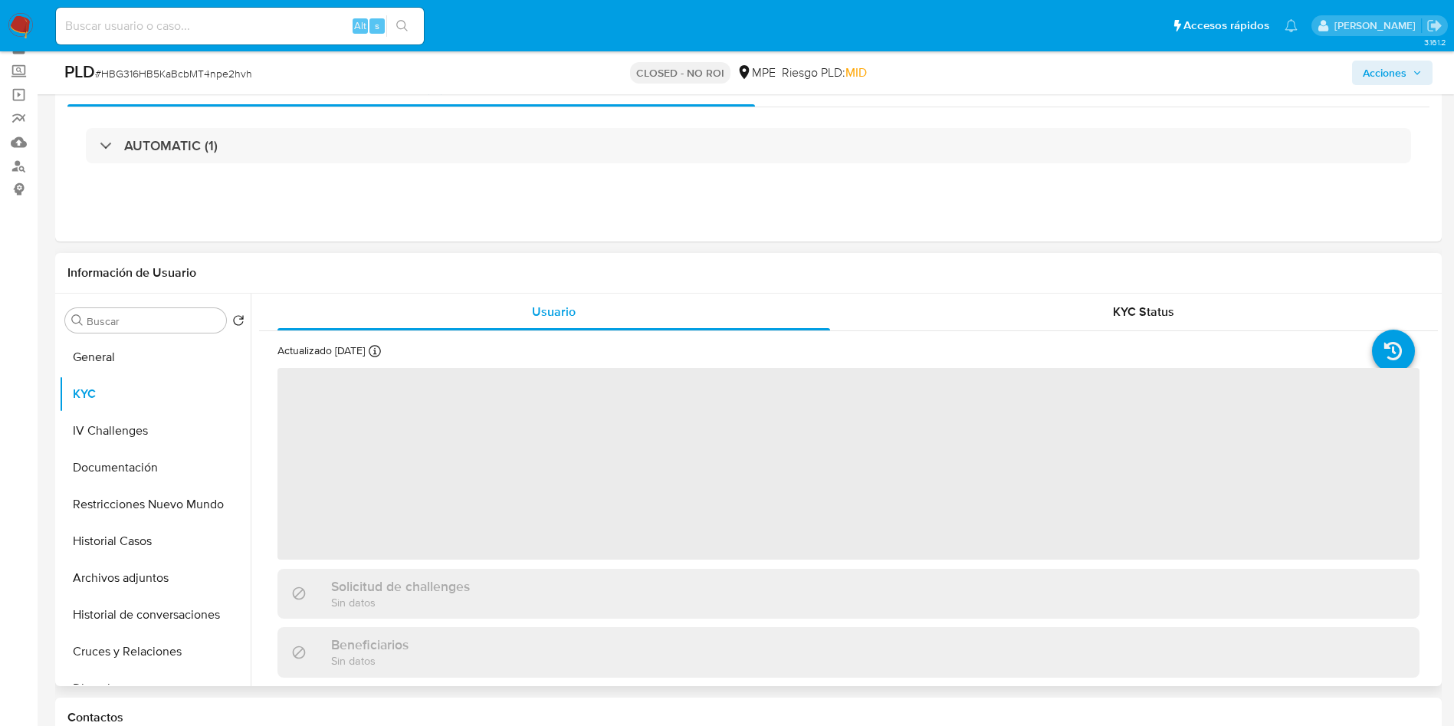
scroll to position [115, 0]
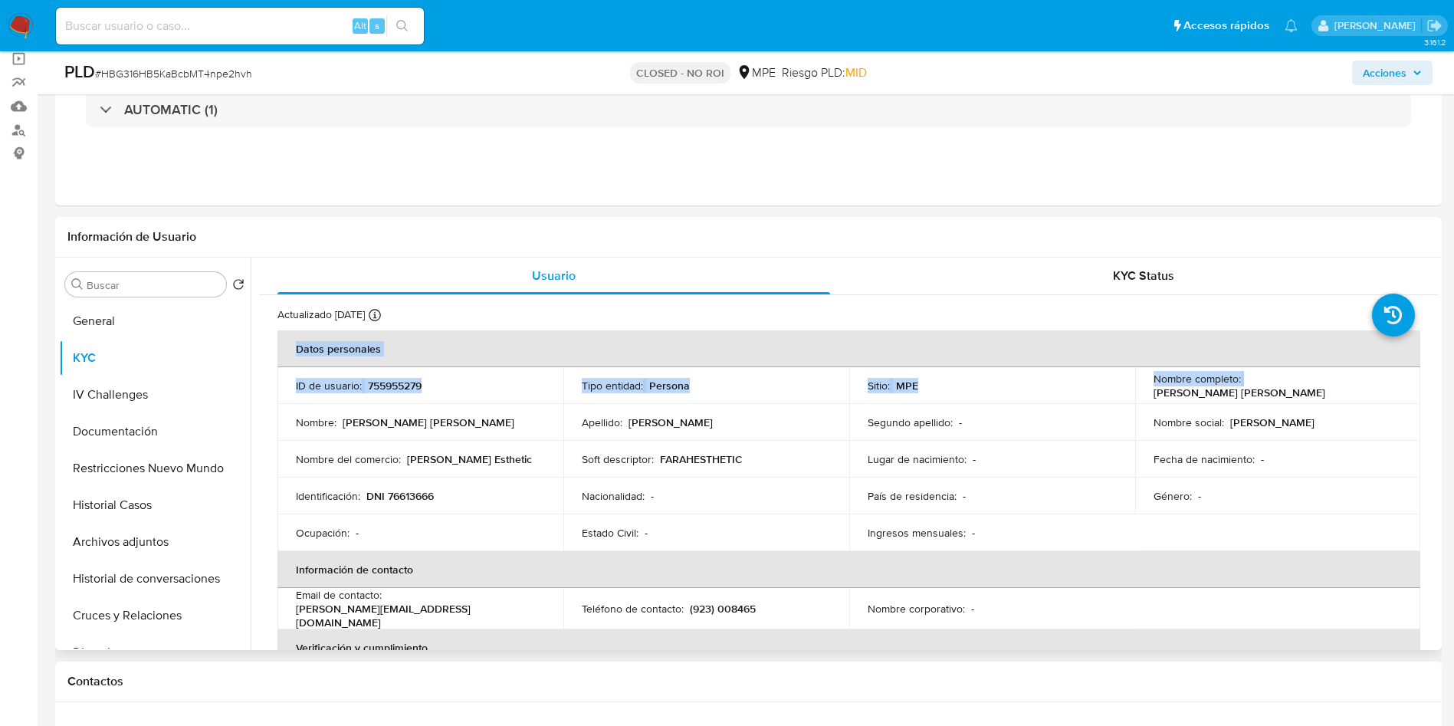
drag, startPoint x: 1240, startPoint y: 386, endPoint x: 1430, endPoint y: 384, distance: 190.1
click at [1125, 377] on td "Sitio : MPE" at bounding box center [992, 385] width 286 height 37
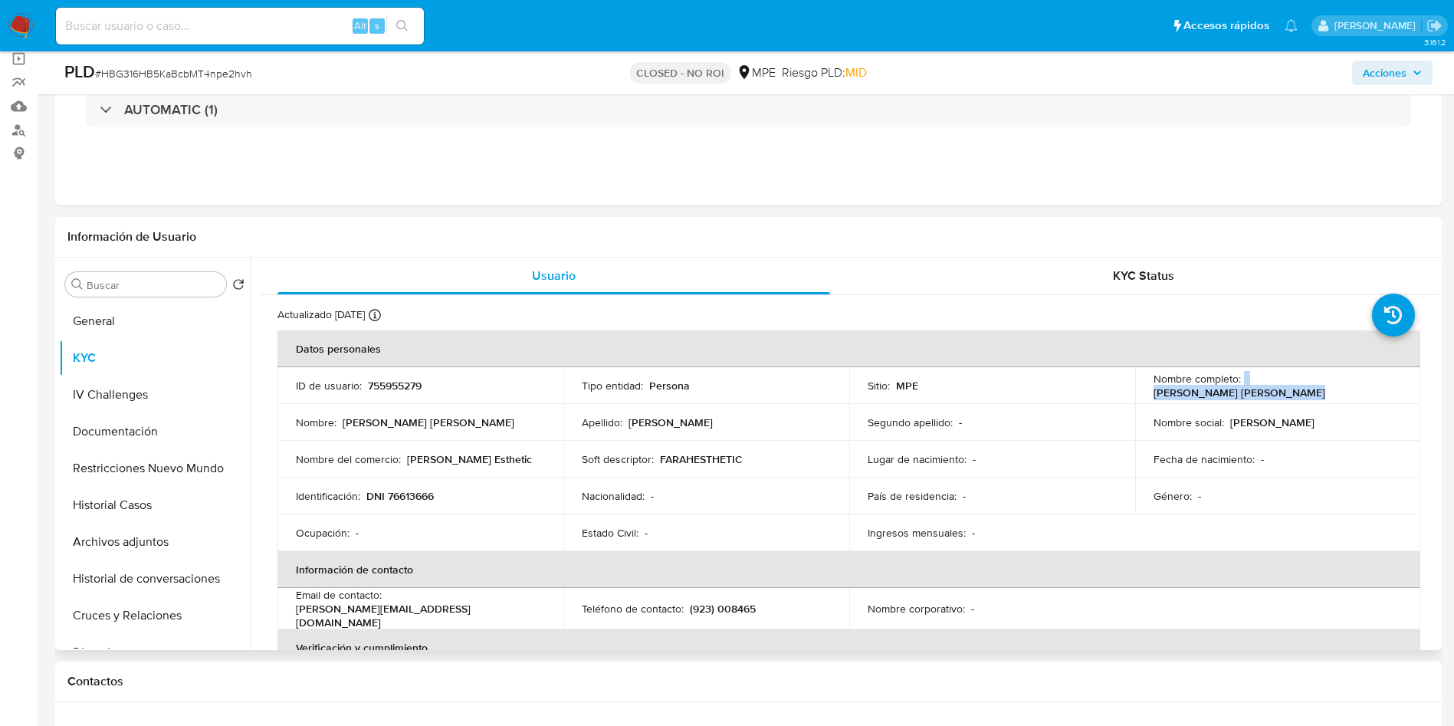
drag, startPoint x: 1239, startPoint y: 378, endPoint x: 1383, endPoint y: 384, distance: 143.5
click at [1383, 384] on div "Nombre completo : Chavez Piscoya Belen Andrea" at bounding box center [1278, 386] width 249 height 28
copy div "[PERSON_NAME] [PERSON_NAME]"
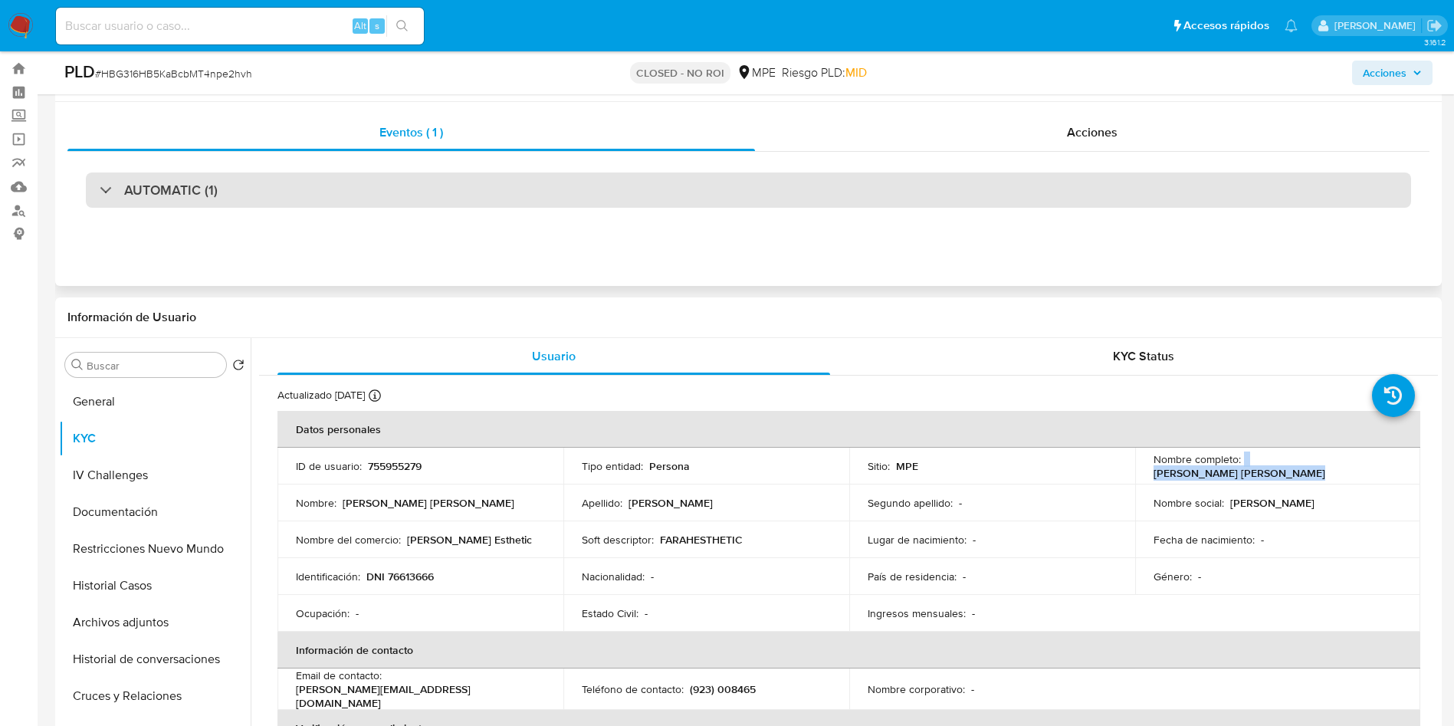
scroll to position [0, 0]
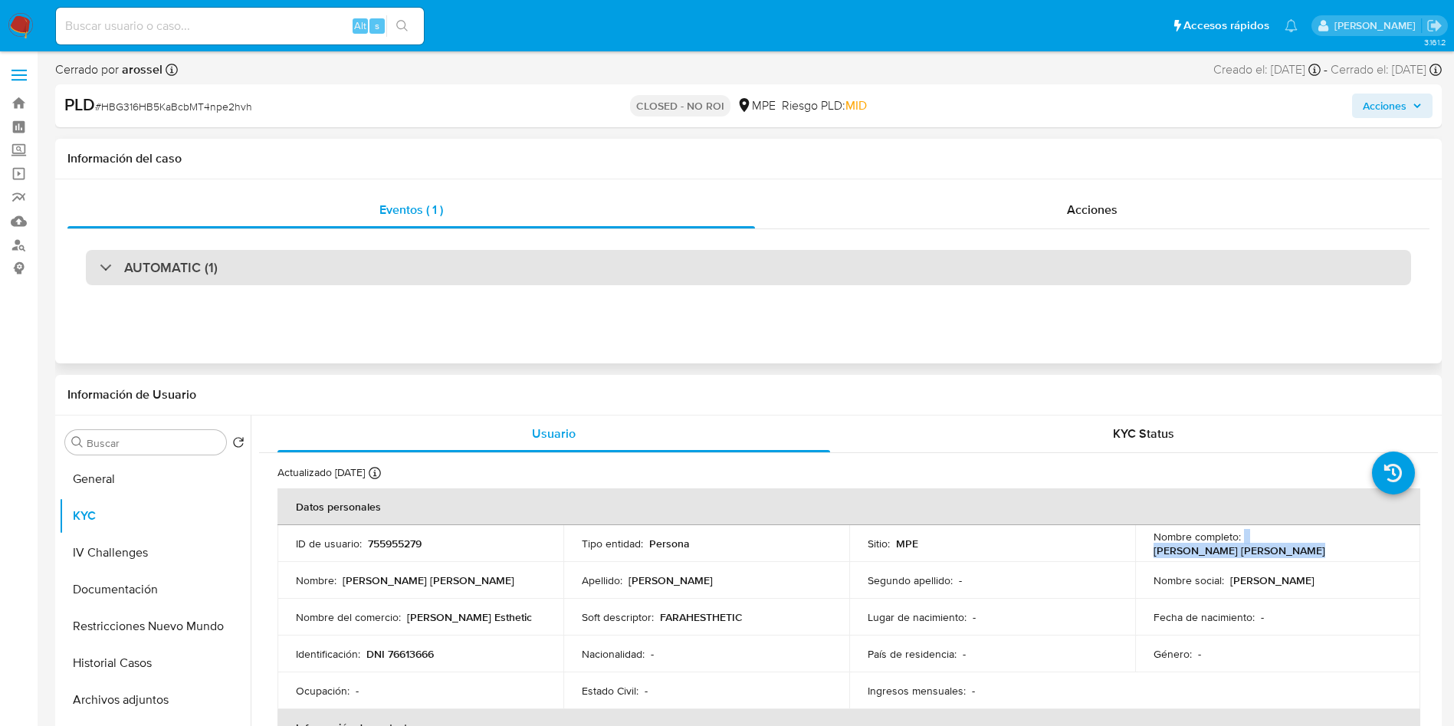
click at [225, 261] on div "AUTOMATIC (1)" at bounding box center [748, 267] width 1325 height 35
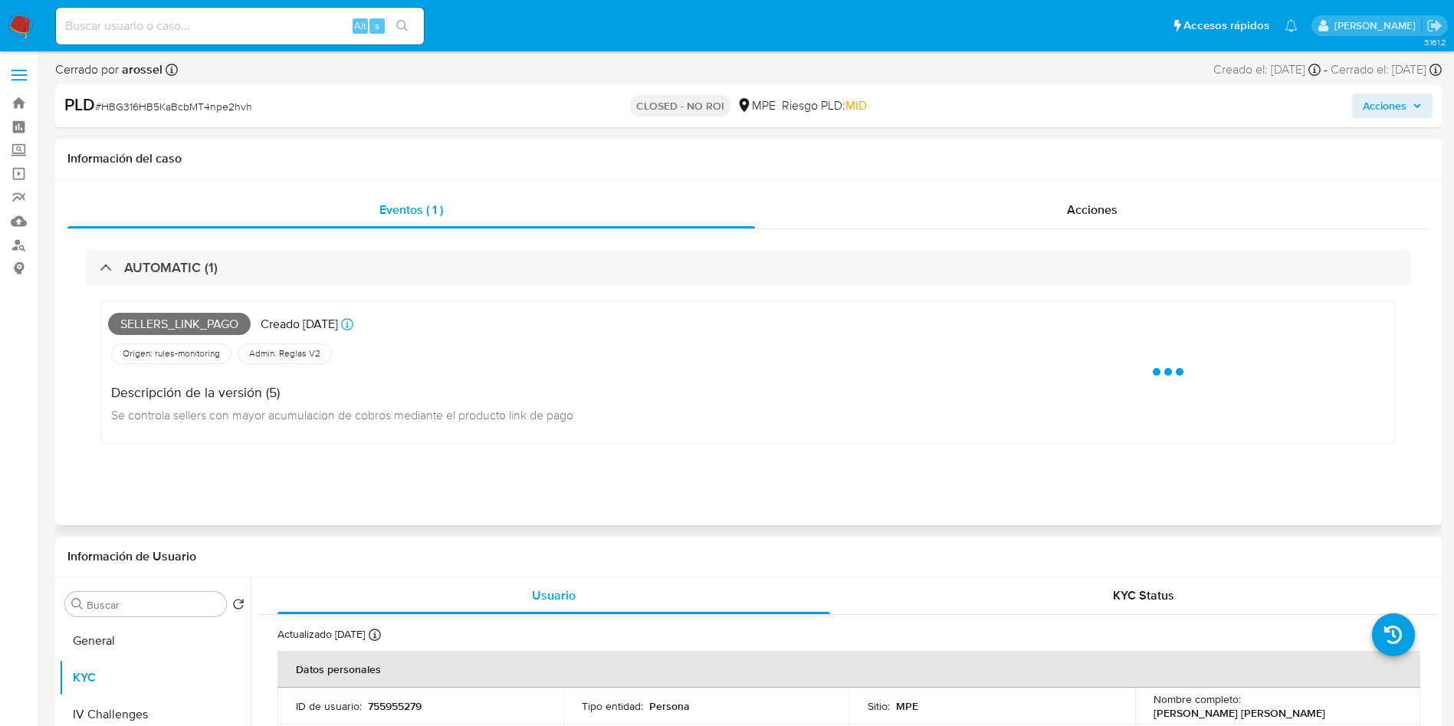
click at [210, 327] on span "Sellers_link_pago" at bounding box center [179, 324] width 143 height 23
copy span "Sellers_link_pago"
